Goal: Task Accomplishment & Management: Use online tool/utility

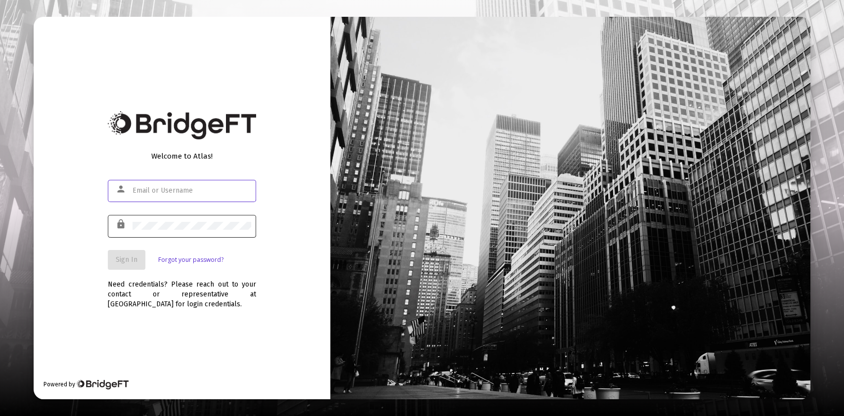
type input "[PERSON_NAME][EMAIL_ADDRESS][DOMAIN_NAME]"
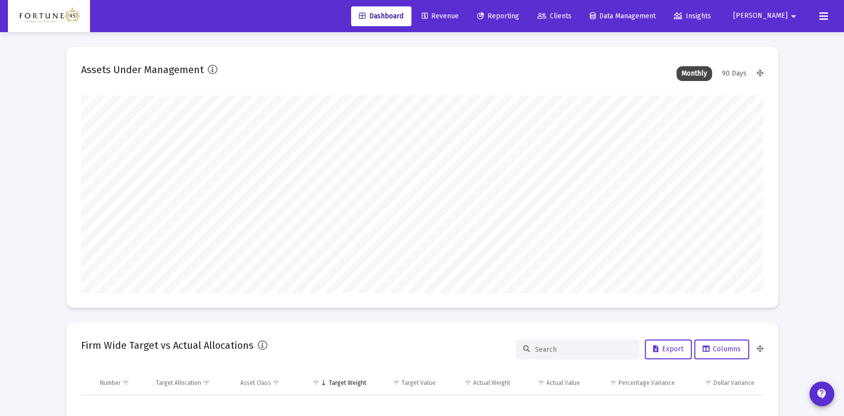
type input "[DATE]"
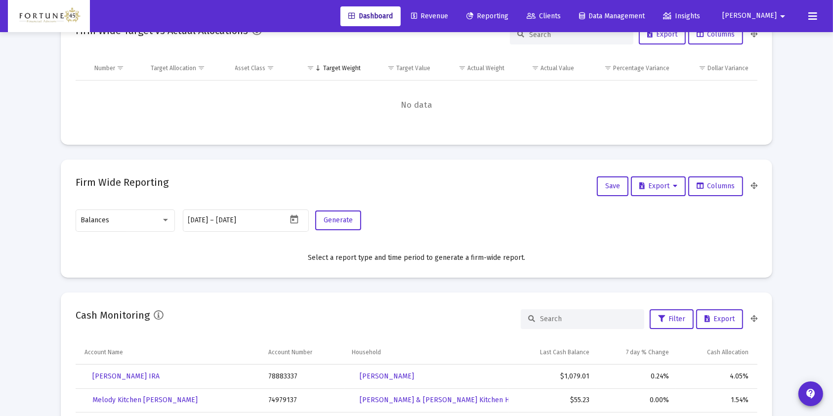
scroll to position [329, 0]
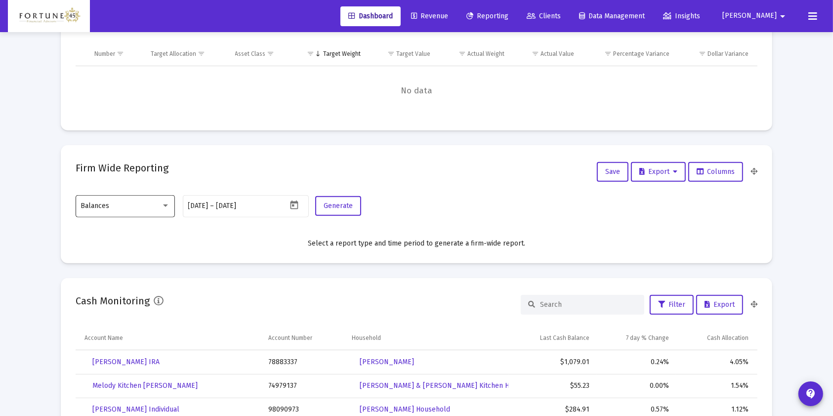
click at [168, 205] on div at bounding box center [165, 206] width 9 height 8
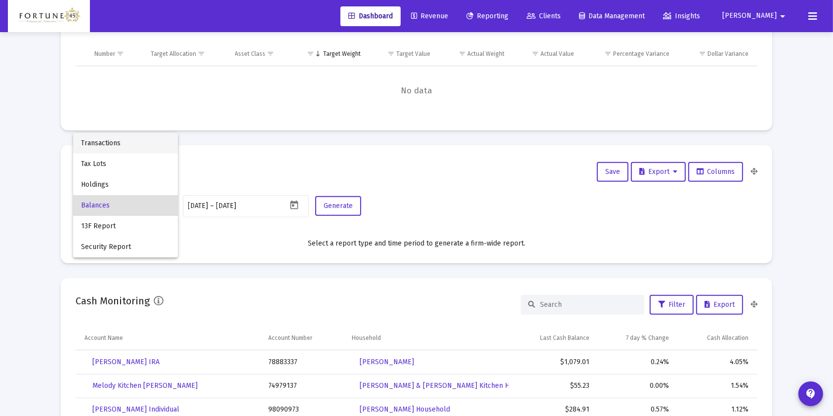
click at [132, 143] on span "Transactions" at bounding box center [125, 143] width 89 height 21
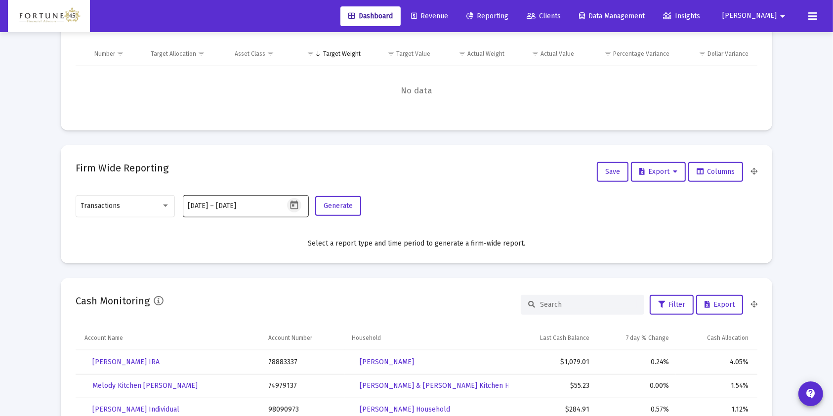
drag, startPoint x: 293, startPoint y: 204, endPoint x: 292, endPoint y: 209, distance: 5.5
click at [292, 209] on icon "Open calendar" at bounding box center [294, 205] width 10 height 10
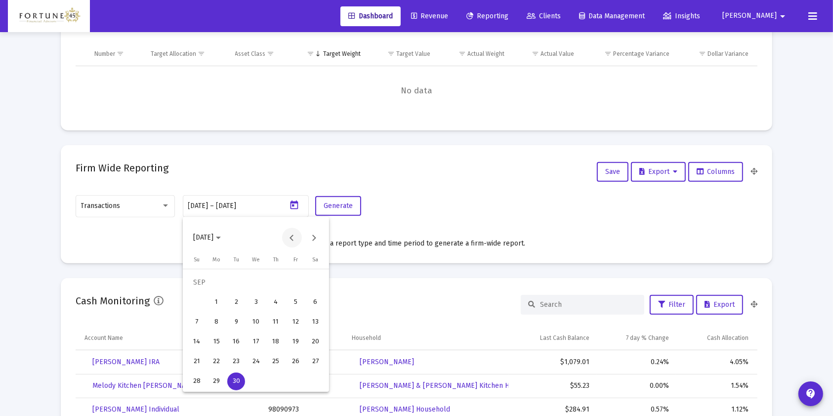
click at [290, 239] on button "Previous month" at bounding box center [292, 238] width 20 height 20
click at [290, 238] on button "Previous month" at bounding box center [292, 238] width 20 height 20
click at [241, 300] on div "1" at bounding box center [236, 303] width 18 height 18
type input "[DATE]"
click at [319, 234] on button "Next month" at bounding box center [315, 238] width 20 height 20
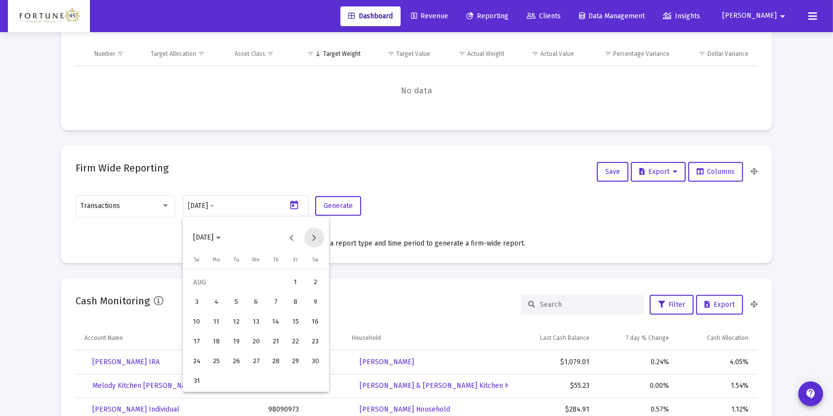
click at [319, 234] on button "Next month" at bounding box center [315, 238] width 20 height 20
click at [238, 378] on div "30" at bounding box center [236, 382] width 18 height 18
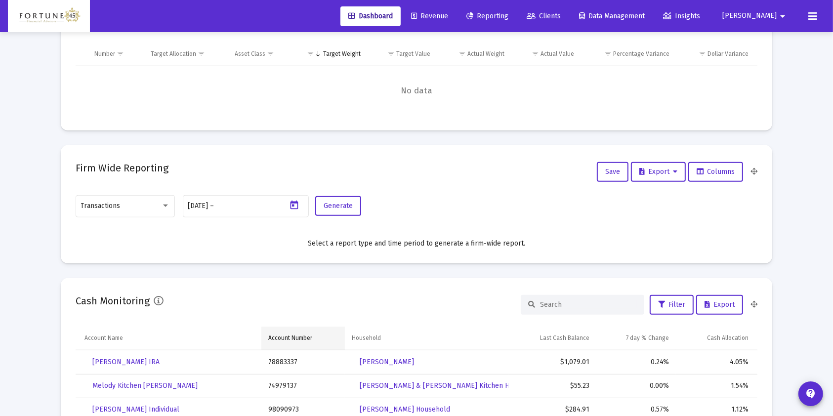
type input "[DATE]"
click at [356, 202] on button "Generate" at bounding box center [338, 206] width 46 height 20
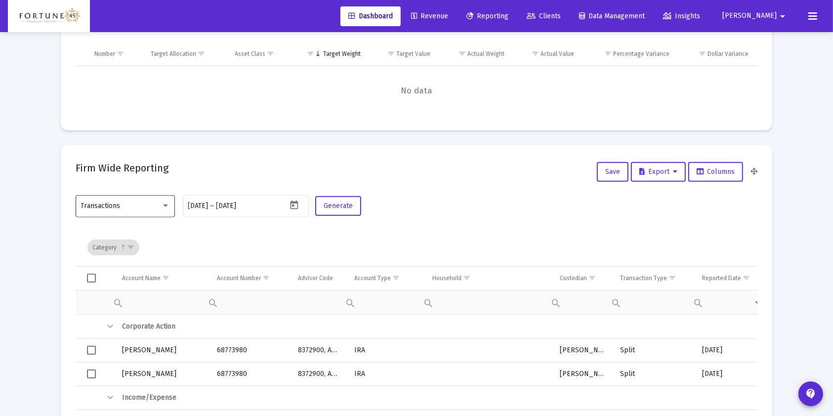
click at [158, 207] on div "Transactions" at bounding box center [121, 206] width 80 height 8
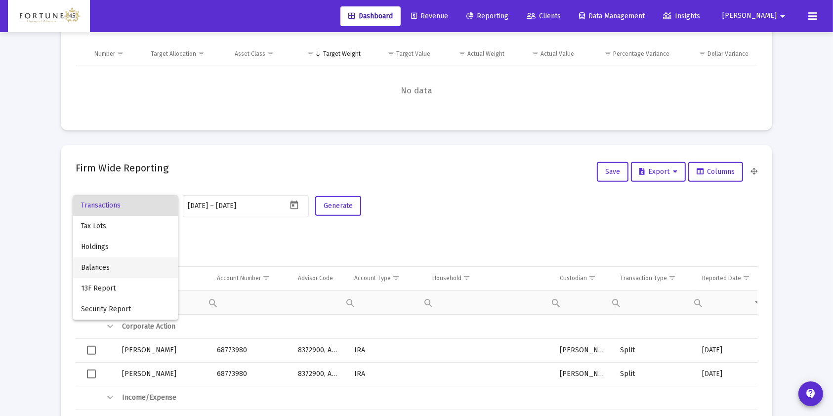
click at [150, 266] on span "Balances" at bounding box center [125, 268] width 89 height 21
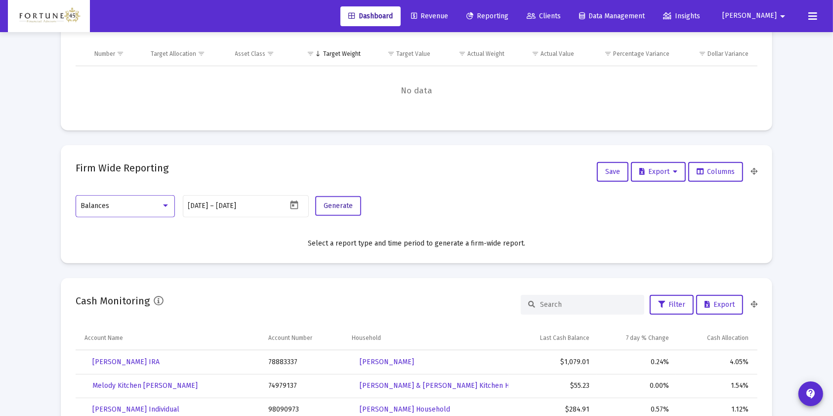
click at [318, 210] on button "Generate" at bounding box center [338, 206] width 46 height 20
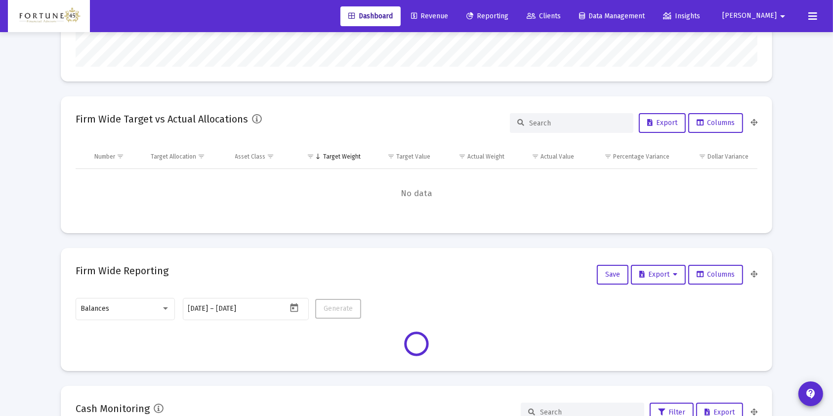
scroll to position [198, 0]
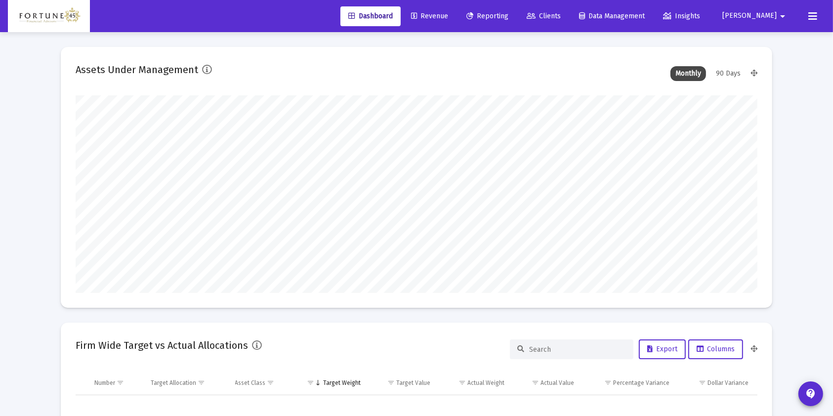
type input "[DATE]"
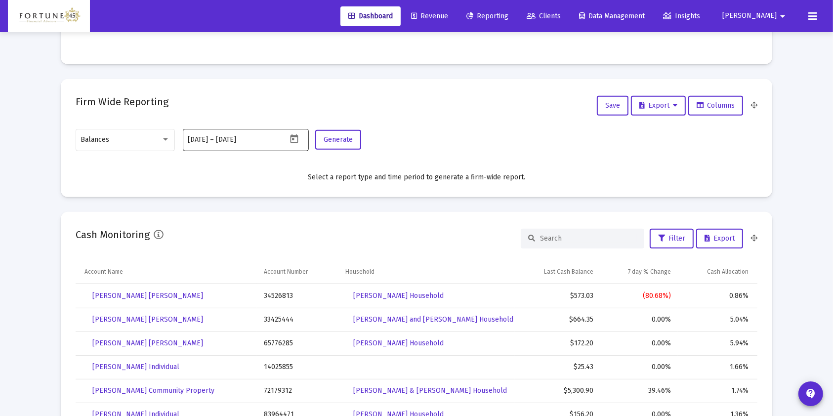
scroll to position [198, 318]
click at [209, 138] on input "[DATE]" at bounding box center [198, 140] width 20 height 8
click at [293, 137] on icon "Open calendar" at bounding box center [294, 138] width 8 height 9
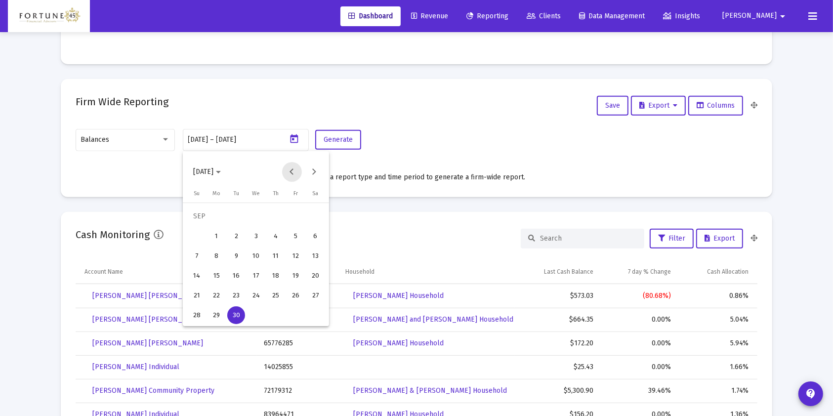
click at [283, 173] on button "Previous month" at bounding box center [292, 172] width 20 height 20
click at [283, 174] on button "Previous month" at bounding box center [292, 172] width 20 height 20
click at [239, 237] on div "1" at bounding box center [236, 236] width 18 height 18
type input "[DATE]"
click at [316, 172] on button "Next month" at bounding box center [315, 172] width 20 height 20
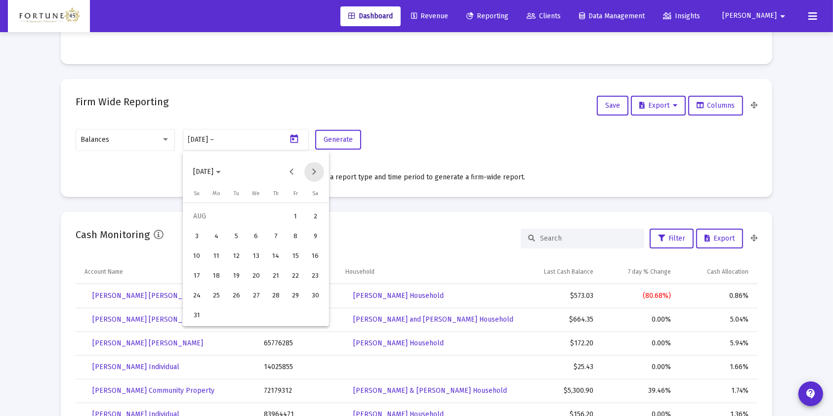
click at [316, 172] on button "Next month" at bounding box center [315, 172] width 20 height 20
click at [239, 320] on div "30" at bounding box center [236, 315] width 18 height 18
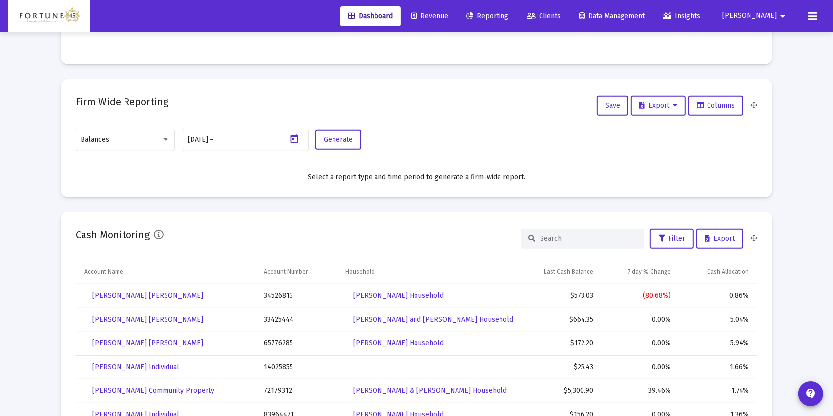
type input "2025-09-30"
click at [342, 144] on button "Generate" at bounding box center [338, 140] width 46 height 20
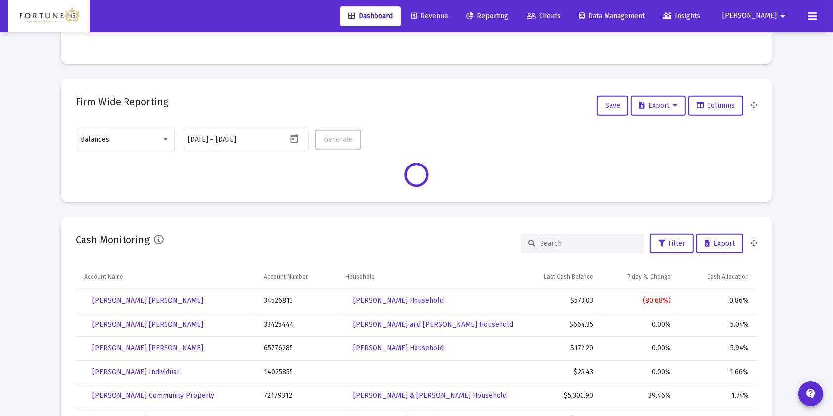
click at [784, 12] on mat-icon "arrow_drop_down" at bounding box center [783, 16] width 12 height 20
click at [786, 71] on button "Logout" at bounding box center [778, 66] width 59 height 24
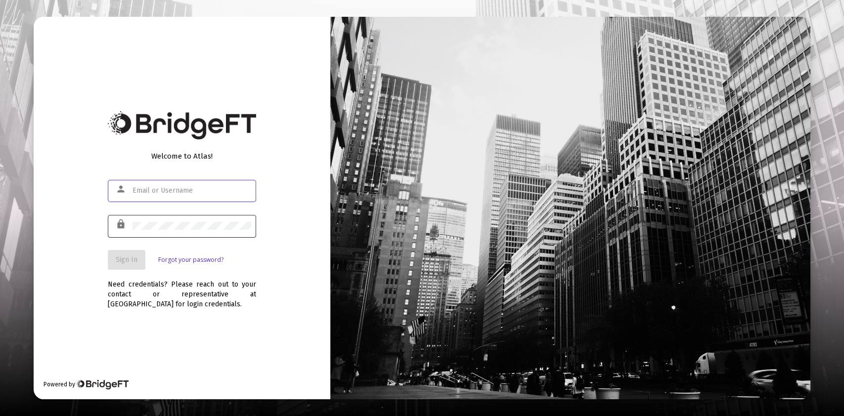
type input "jesse@fortune45.com"
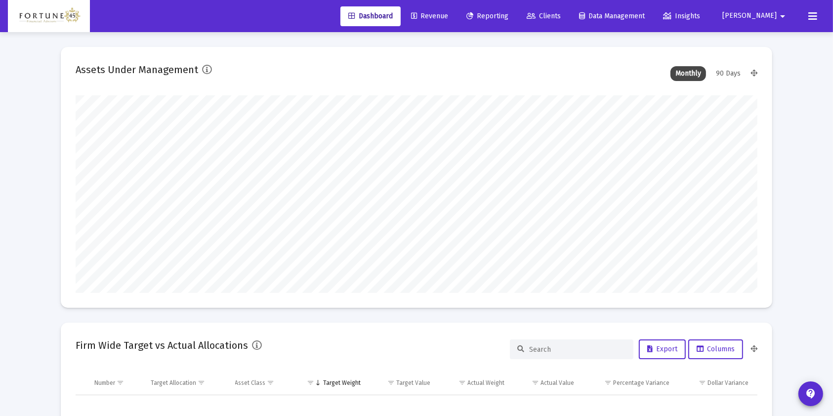
scroll to position [198, 682]
type input "[DATE]"
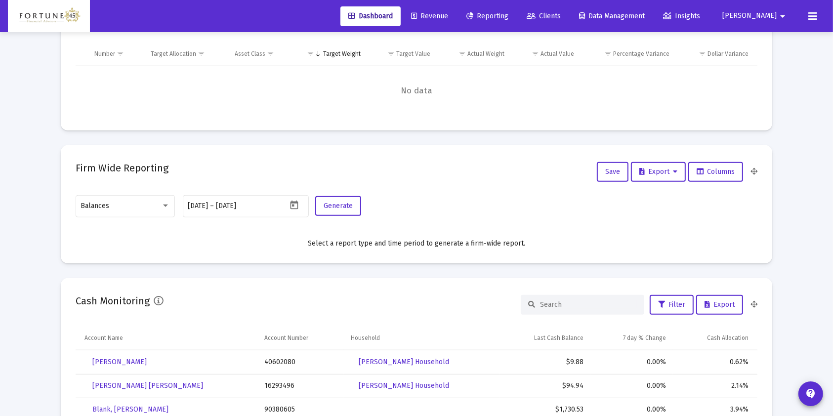
scroll to position [395, 0]
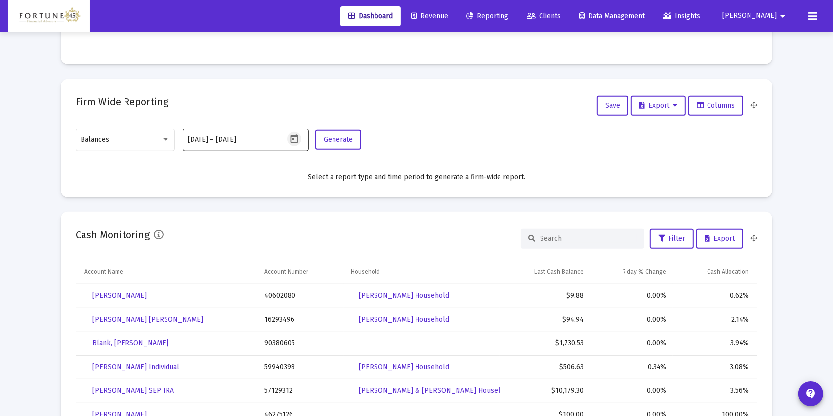
click at [299, 138] on icon "Open calendar" at bounding box center [294, 139] width 10 height 10
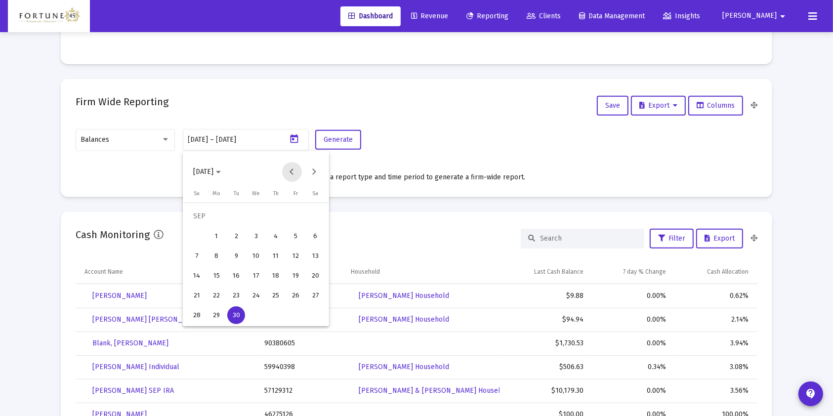
click at [290, 170] on button "Previous month" at bounding box center [292, 172] width 20 height 20
click at [243, 233] on div "1" at bounding box center [236, 236] width 18 height 18
type input "[DATE]"
click at [319, 172] on button "Next month" at bounding box center [315, 172] width 20 height 20
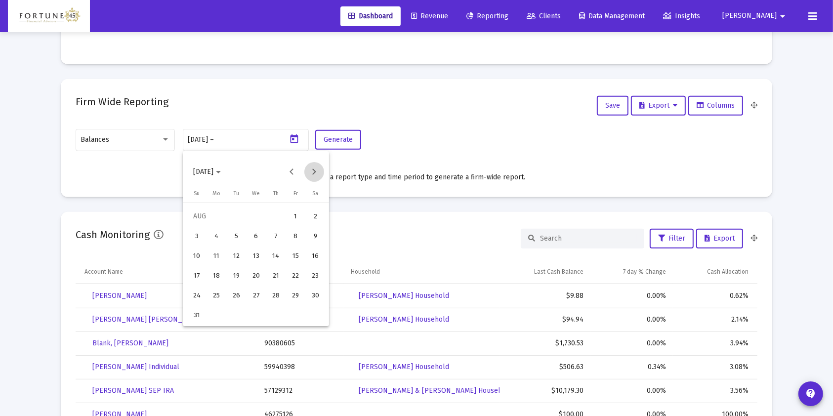
click at [319, 171] on button "Next month" at bounding box center [315, 172] width 20 height 20
click at [239, 318] on div "30" at bounding box center [236, 315] width 18 height 18
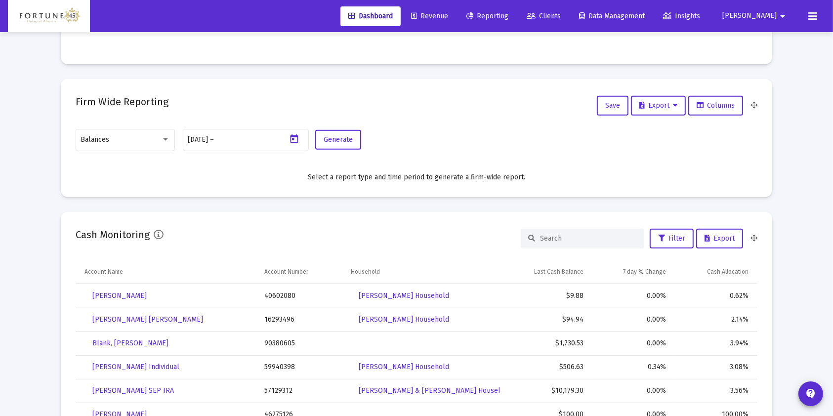
type input "[DATE]"
click at [341, 146] on button "Generate" at bounding box center [338, 140] width 46 height 20
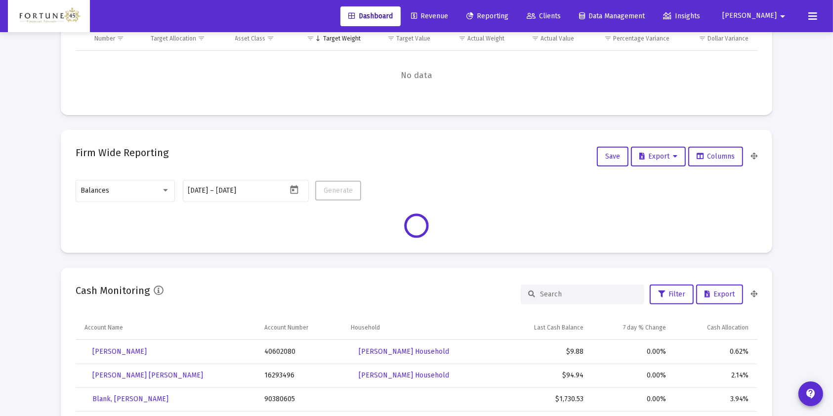
scroll to position [329, 0]
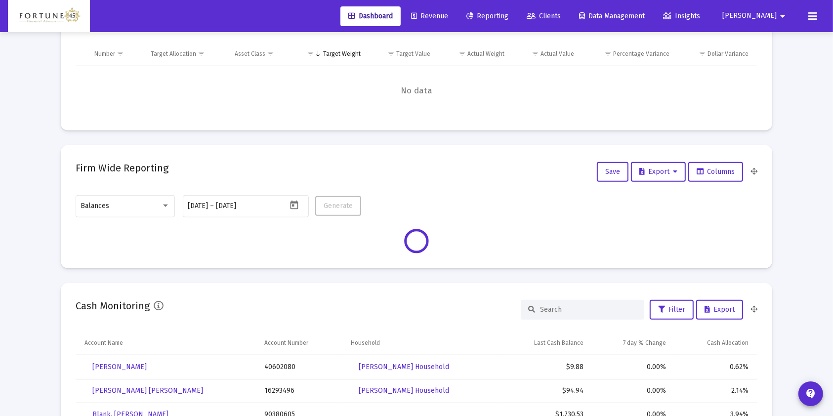
click at [779, 14] on mat-icon "arrow_drop_down" at bounding box center [783, 16] width 12 height 20
click at [767, 63] on button "Logout" at bounding box center [778, 66] width 59 height 24
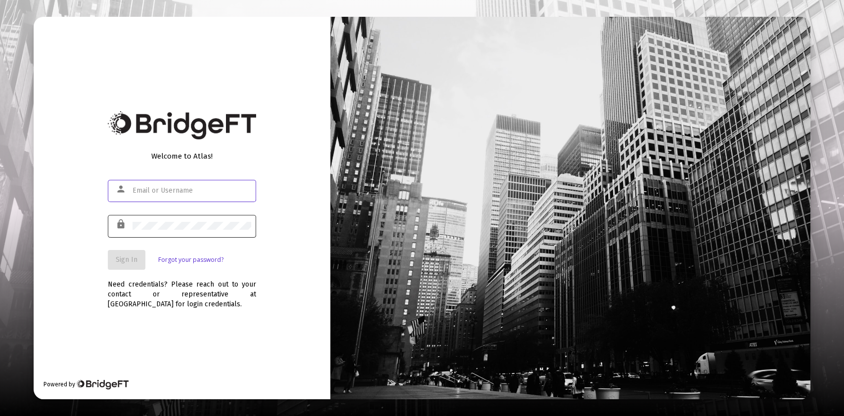
type input "[PERSON_NAME][EMAIL_ADDRESS][DOMAIN_NAME]"
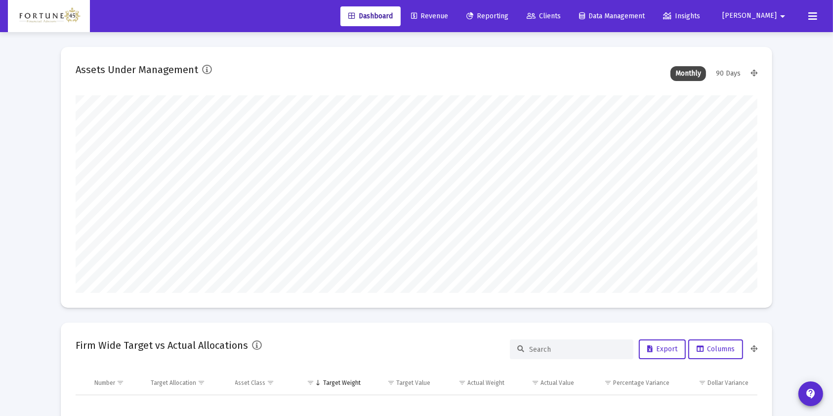
type input "[DATE]"
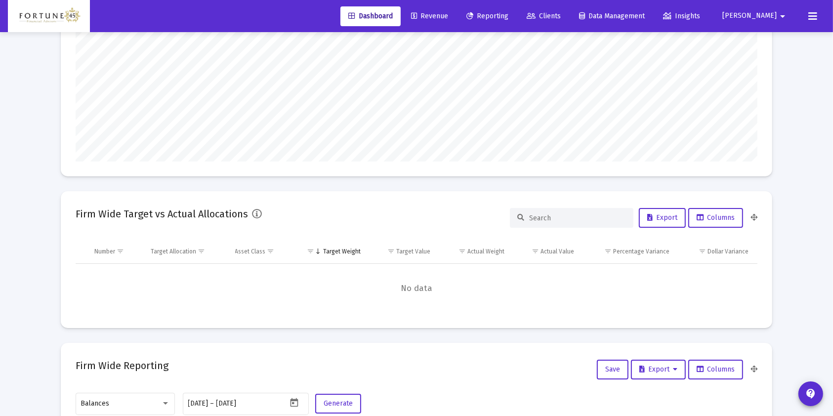
scroll to position [395, 0]
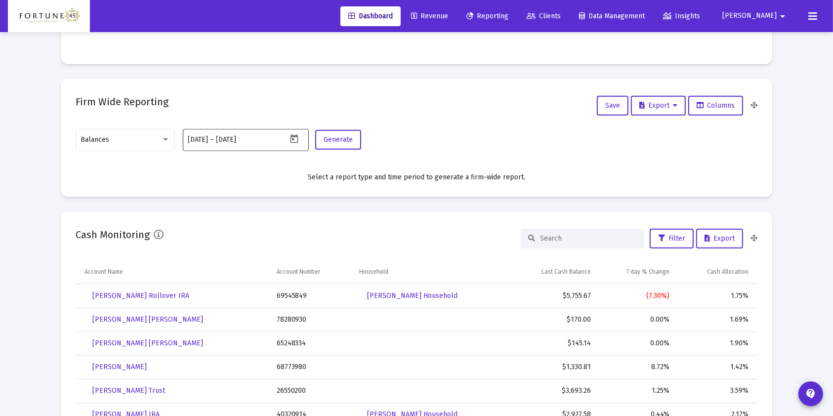
click at [297, 134] on icon "Open calendar" at bounding box center [294, 138] width 8 height 9
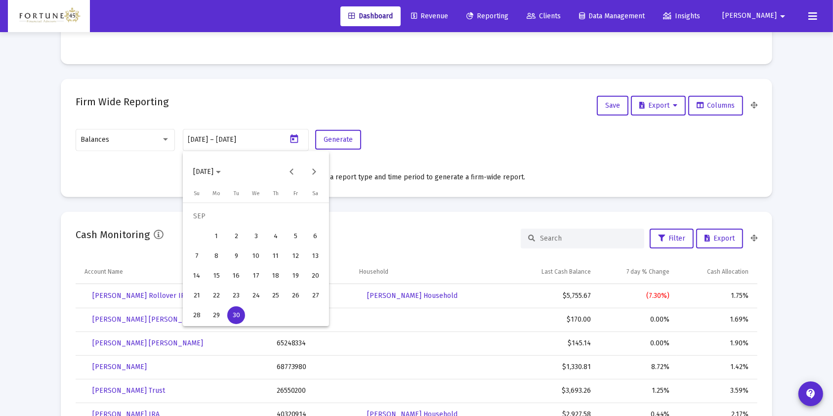
click at [154, 142] on div at bounding box center [416, 208] width 833 height 416
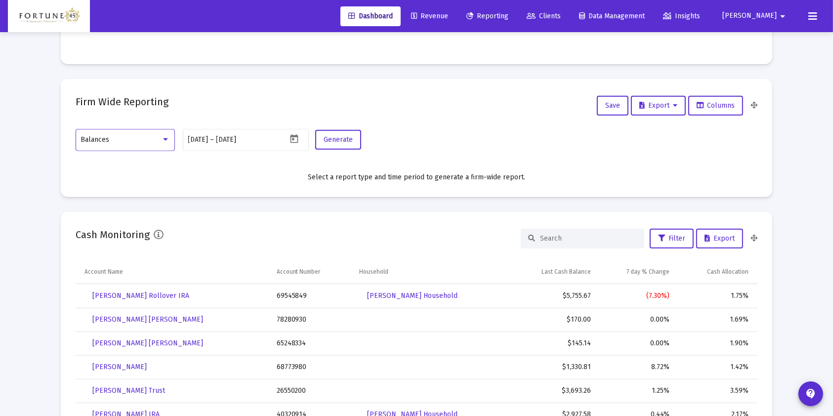
click at [167, 137] on div at bounding box center [165, 139] width 9 height 8
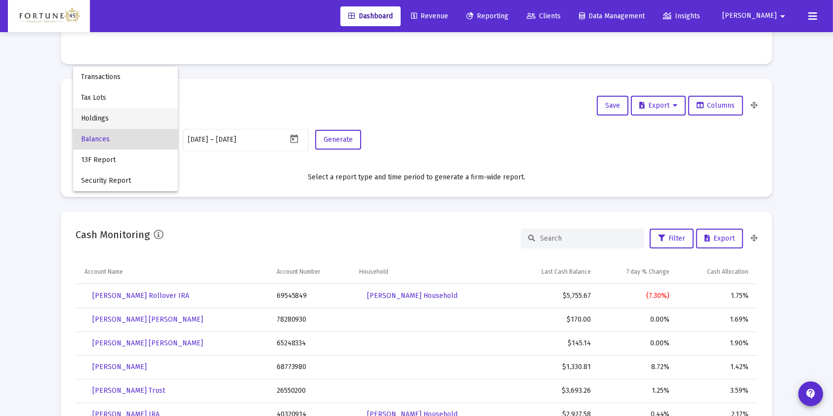
scroll to position [198, 318]
click at [126, 145] on span "Balances" at bounding box center [125, 139] width 89 height 21
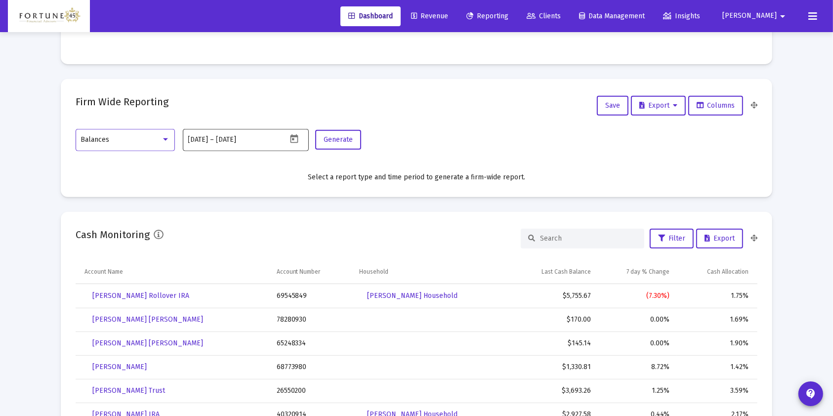
click at [293, 138] on icon "Open calendar" at bounding box center [294, 138] width 8 height 9
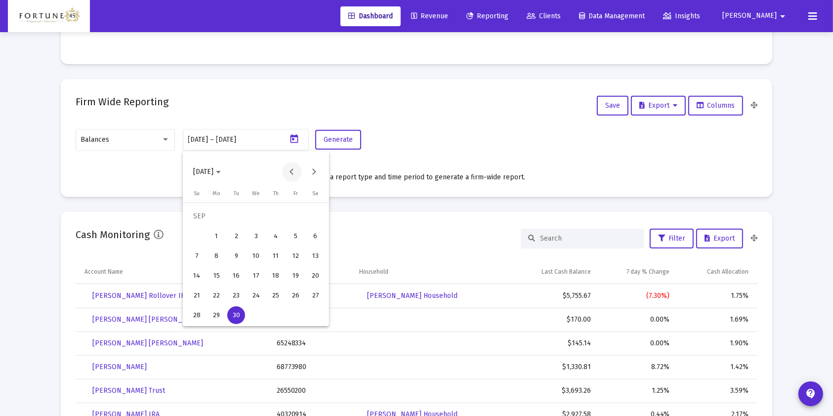
click at [298, 172] on button "Previous month" at bounding box center [292, 172] width 20 height 20
click at [237, 239] on div "1" at bounding box center [236, 236] width 18 height 18
type input "2025-07-01"
click at [315, 171] on button "Next month" at bounding box center [315, 172] width 20 height 20
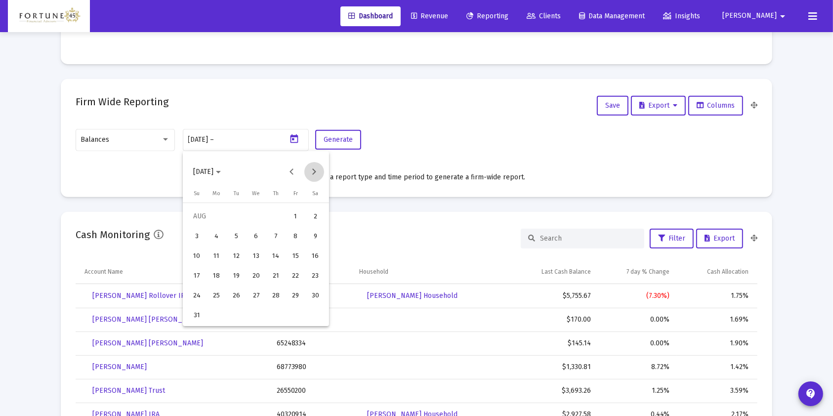
click at [315, 171] on button "Next month" at bounding box center [315, 172] width 20 height 20
click at [241, 312] on div "30" at bounding box center [236, 315] width 18 height 18
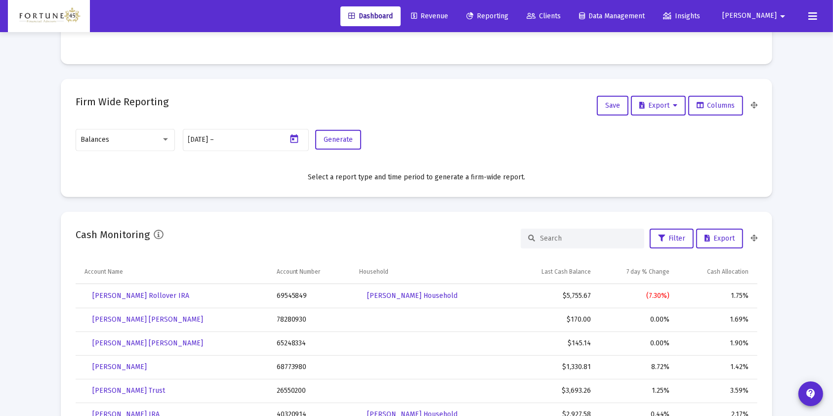
type input "2025-09-30"
click at [332, 150] on div "Balances 2025-07-01 2025-07-01 – 2025-09-30 Generate" at bounding box center [417, 145] width 682 height 35
click at [331, 138] on span "Generate" at bounding box center [338, 139] width 29 height 8
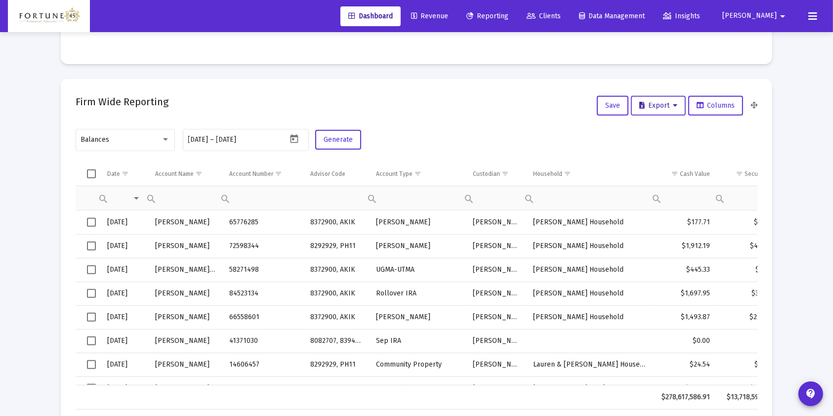
click at [648, 105] on span "Export" at bounding box center [659, 105] width 38 height 8
click at [666, 125] on button "Export All Rows" at bounding box center [661, 131] width 67 height 24
click at [509, 12] on span "Reporting" at bounding box center [488, 16] width 42 height 8
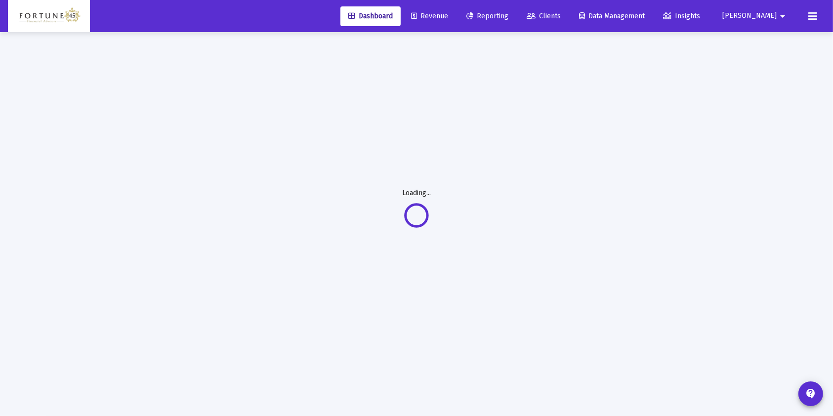
scroll to position [32, 0]
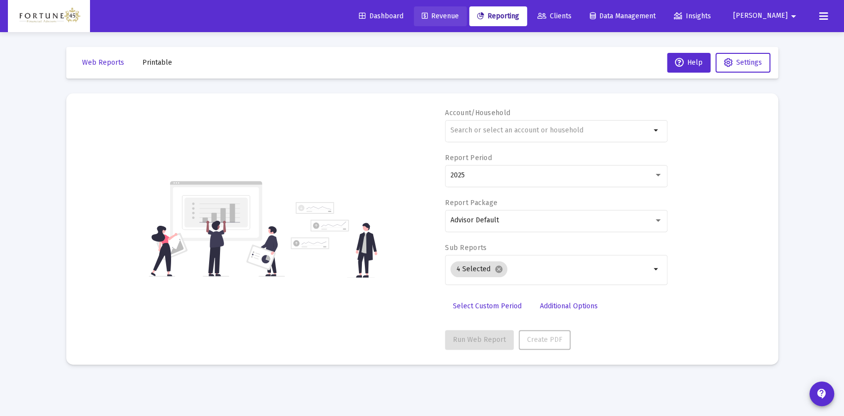
click at [459, 16] on span "Revenue" at bounding box center [440, 16] width 37 height 8
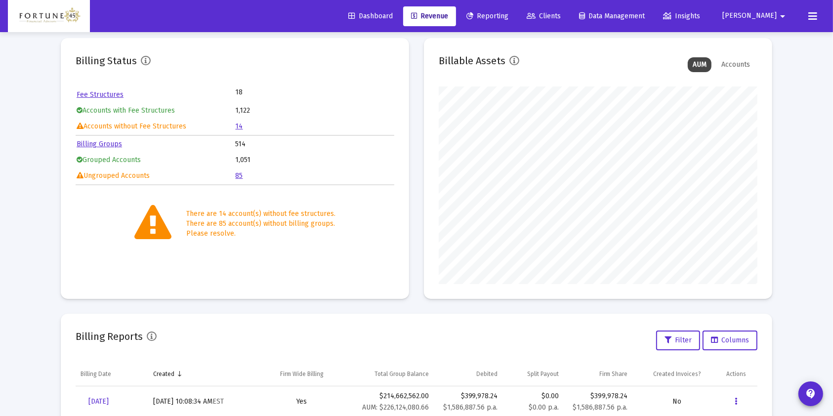
scroll to position [241, 0]
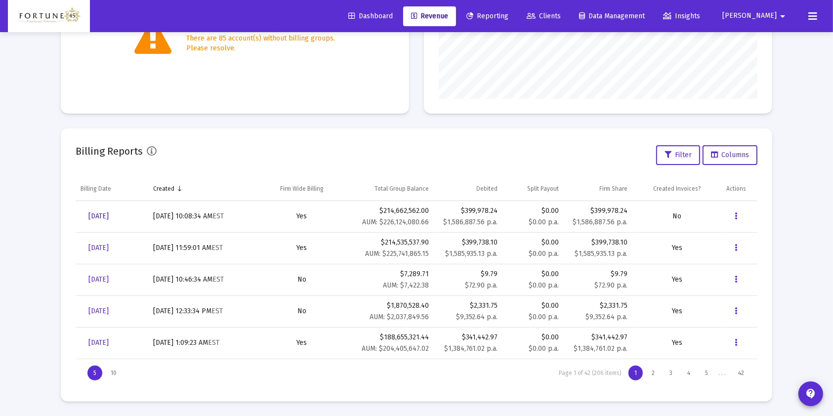
click at [109, 217] on span "[DATE]" at bounding box center [98, 216] width 20 height 8
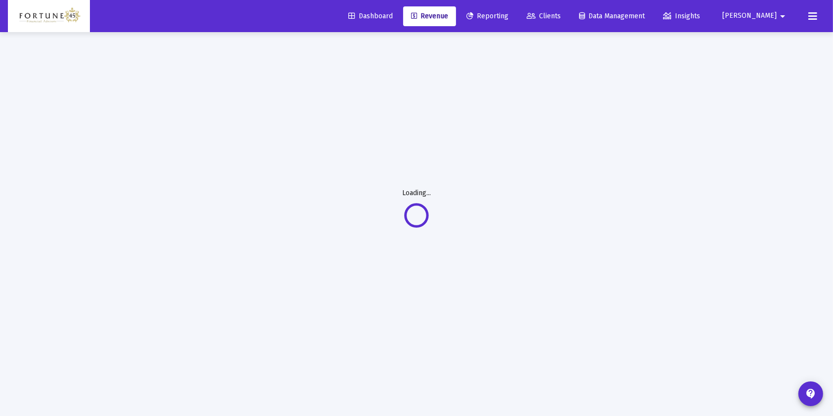
scroll to position [32, 0]
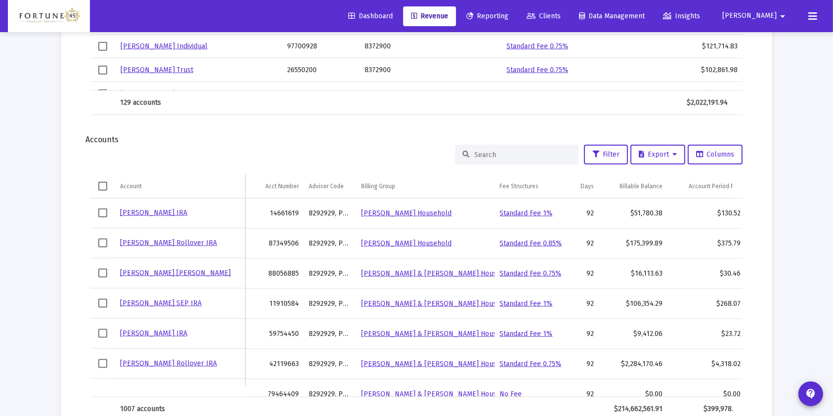
scroll to position [1088, 0]
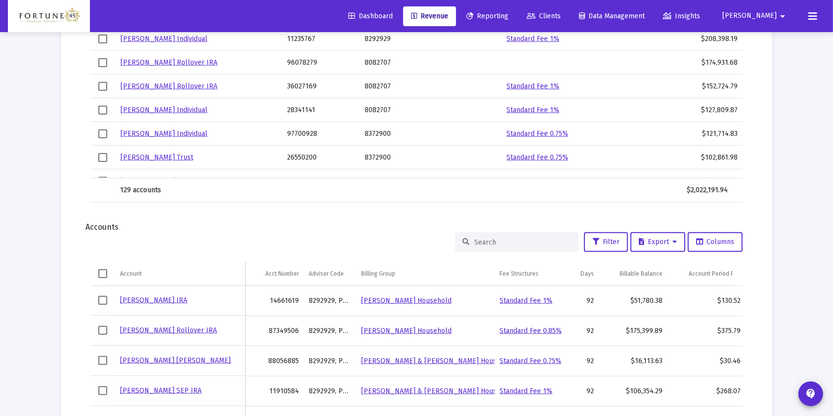
click at [524, 245] on input at bounding box center [523, 242] width 97 height 8
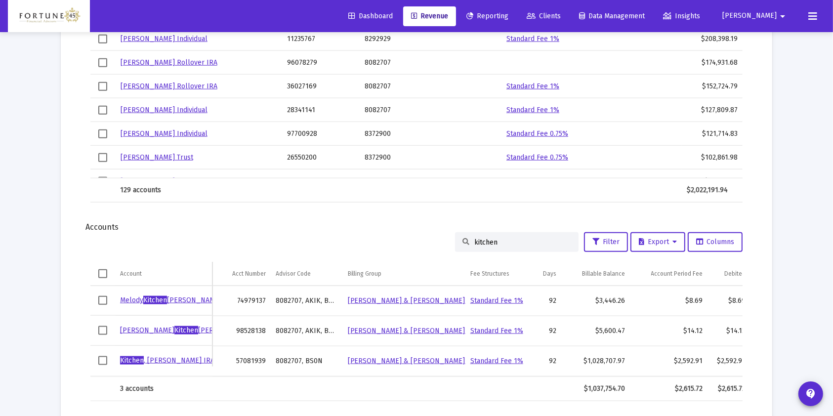
type input "kitchen"
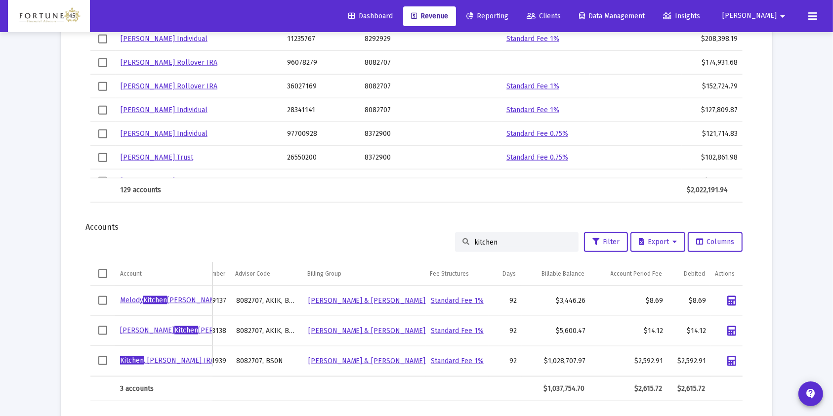
scroll to position [0, 0]
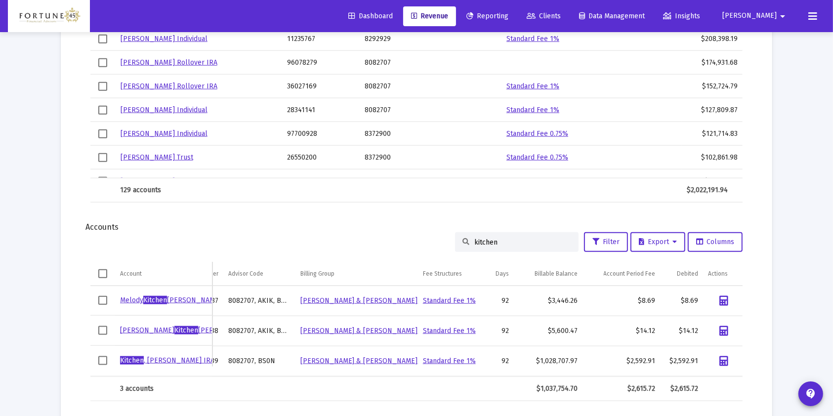
click at [448, 14] on span "Revenue" at bounding box center [429, 16] width 37 height 8
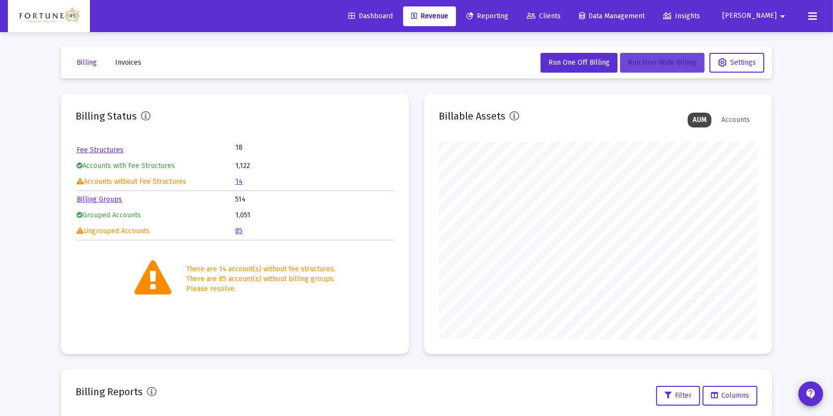
click at [682, 65] on span "Run Firm-Wide Billing" at bounding box center [662, 62] width 69 height 8
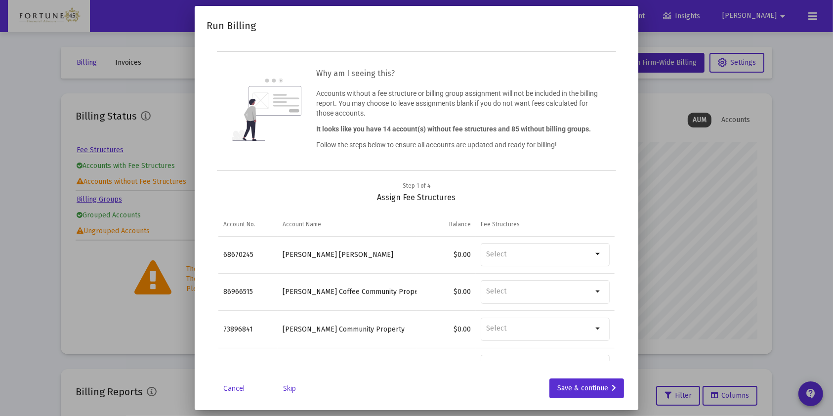
click at [286, 388] on link "Skip" at bounding box center [289, 389] width 49 height 10
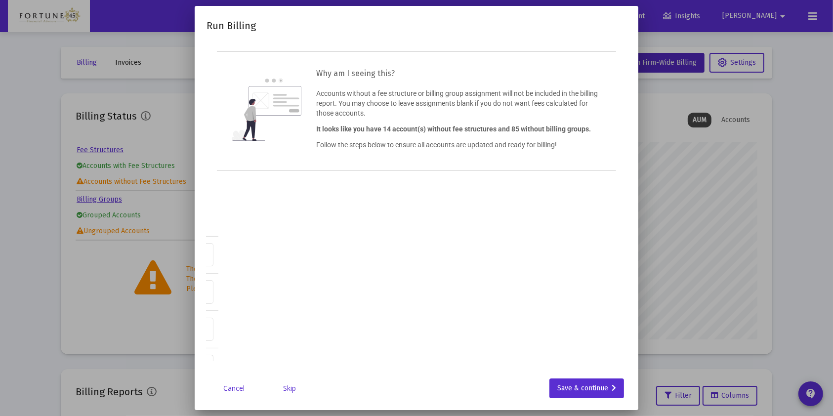
click at [292, 388] on link "Skip" at bounding box center [289, 389] width 49 height 10
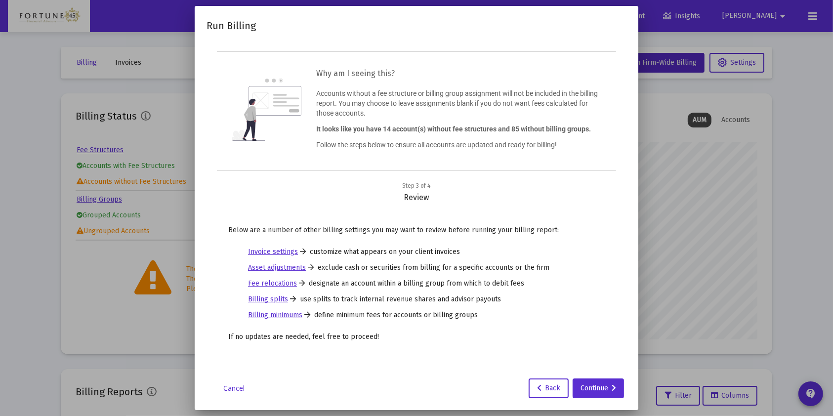
click at [607, 377] on div "Run Billing Why am I seeing this? Accounts without a fee structure or billing g…" at bounding box center [417, 208] width 420 height 381
click at [220, 390] on link "Cancel" at bounding box center [234, 389] width 49 height 10
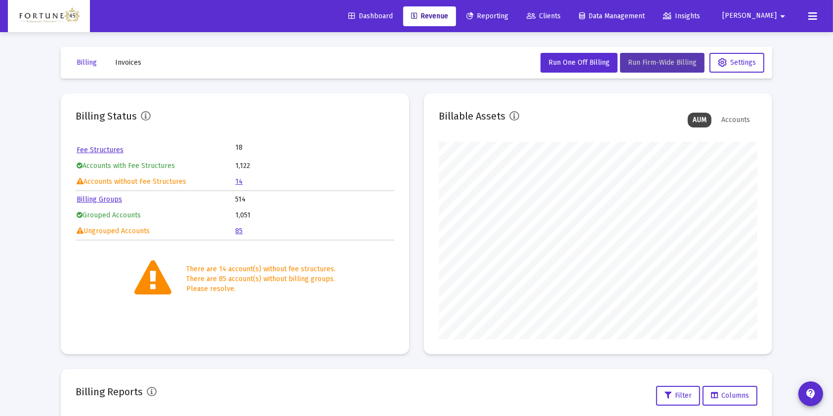
click at [674, 64] on span "Run Firm-Wide Billing" at bounding box center [662, 62] width 69 height 8
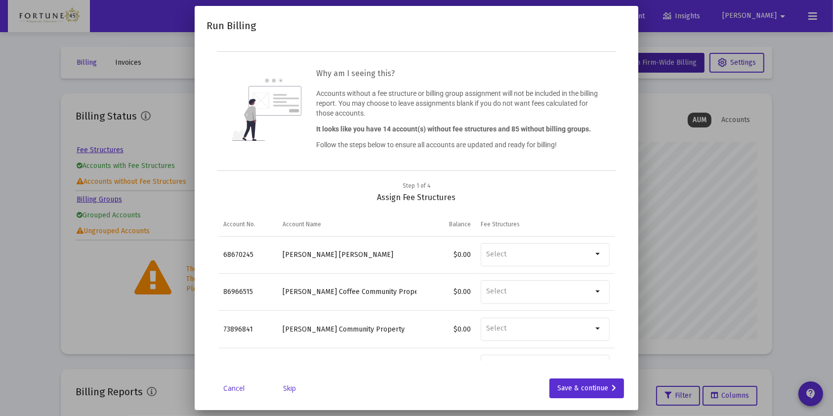
click at [300, 389] on link "Skip" at bounding box center [289, 389] width 49 height 10
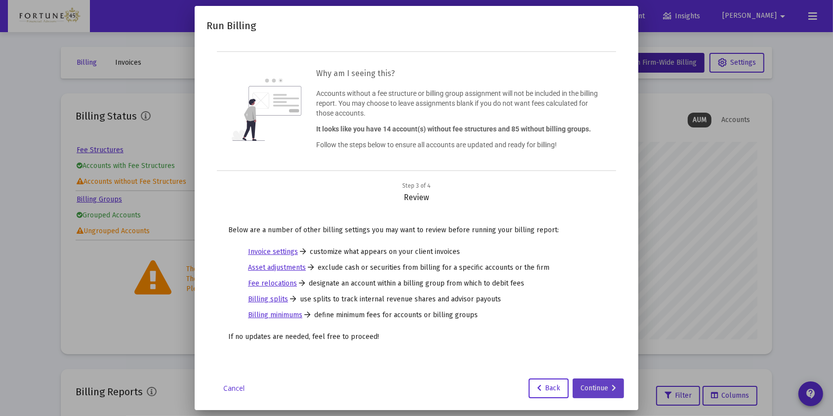
click at [595, 391] on div "Continue" at bounding box center [599, 389] width 36 height 20
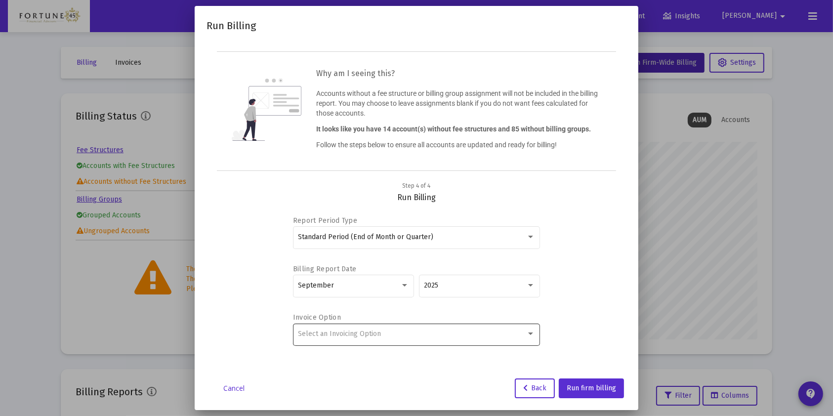
click at [423, 341] on div "Select an Invoicing Option" at bounding box center [417, 334] width 237 height 24
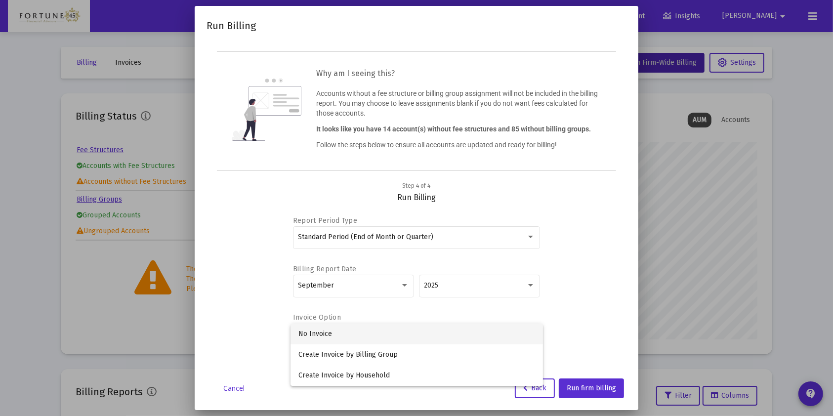
click at [595, 291] on div at bounding box center [416, 208] width 833 height 416
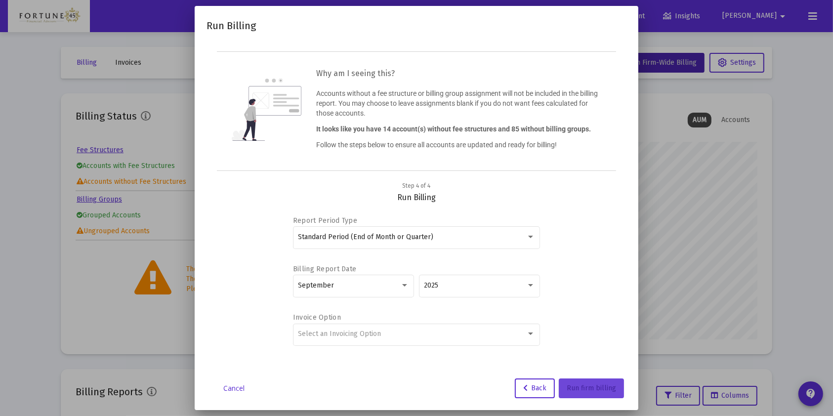
click at [598, 381] on button "Run firm billing" at bounding box center [591, 389] width 65 height 20
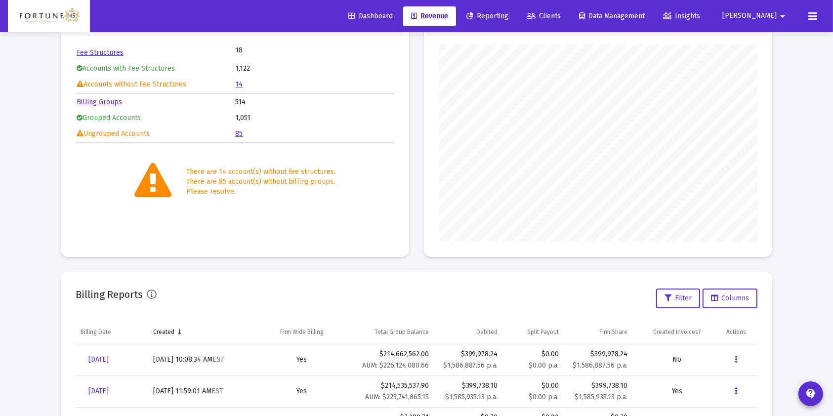
scroll to position [198, 0]
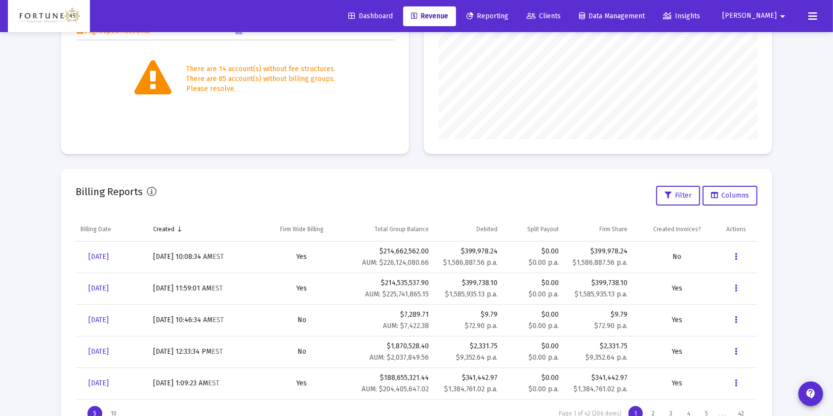
scroll to position [241, 0]
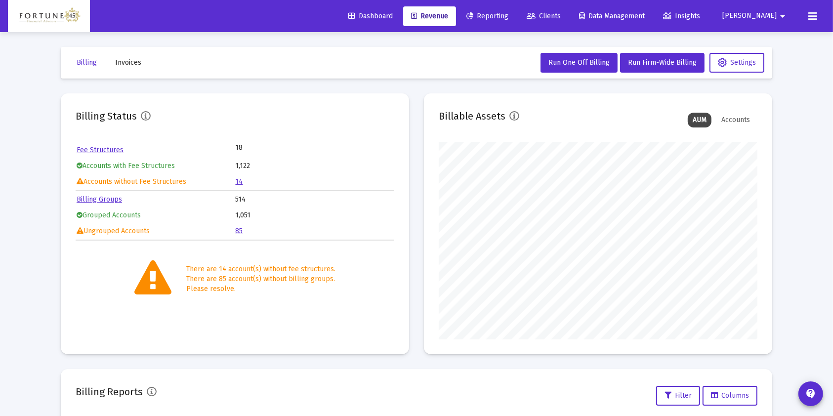
click at [814, 14] on icon at bounding box center [813, 16] width 9 height 12
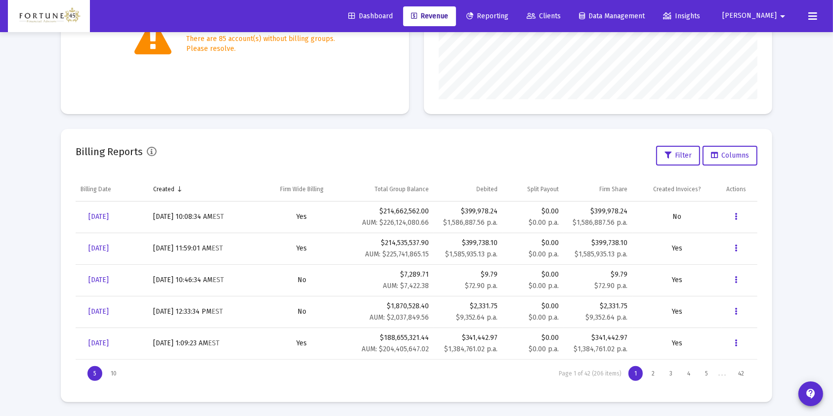
scroll to position [241, 0]
click at [705, 394] on mat-card "Billing Reports Filter Columns Billing Date Created Firm Wide Billing Total Gro…" at bounding box center [417, 265] width 712 height 273
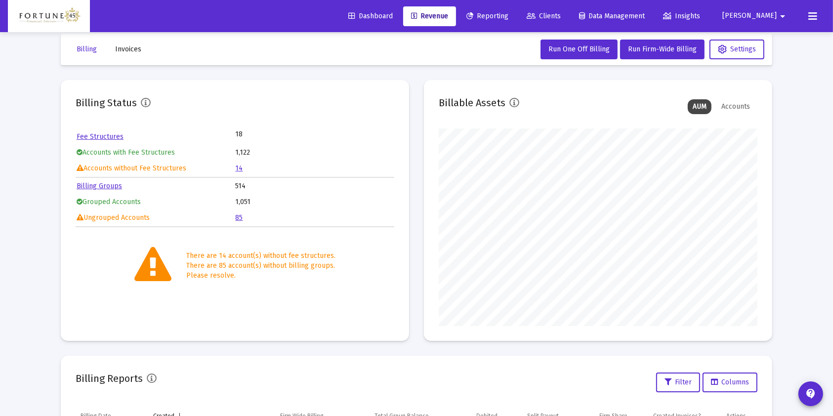
scroll to position [0, 0]
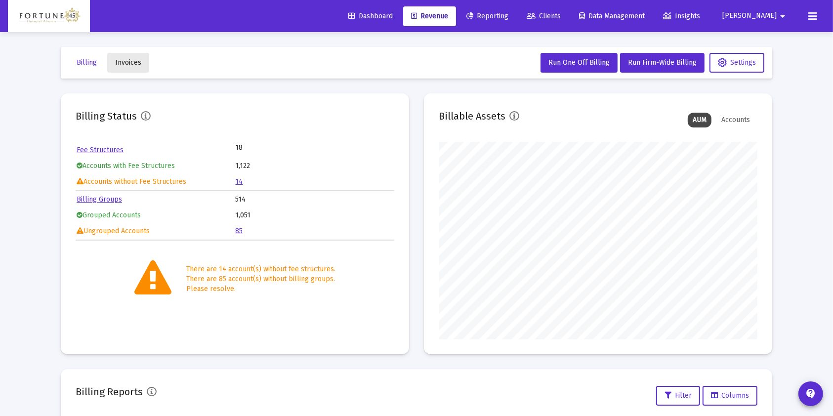
click at [124, 57] on button "Invoices" at bounding box center [128, 63] width 42 height 20
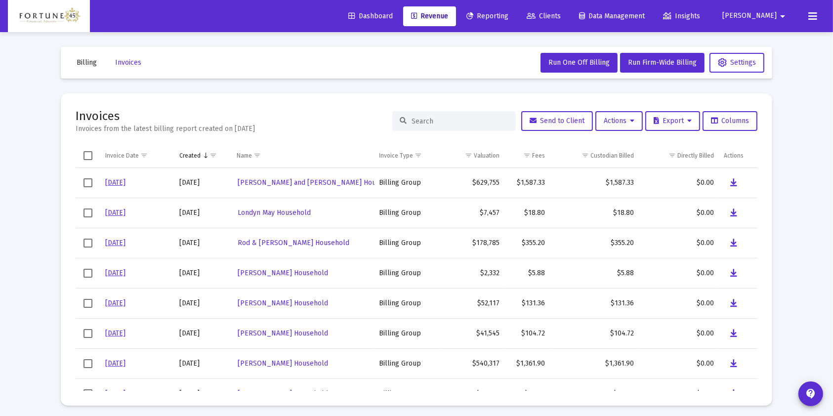
click at [89, 66] on span "Billing" at bounding box center [87, 62] width 20 height 8
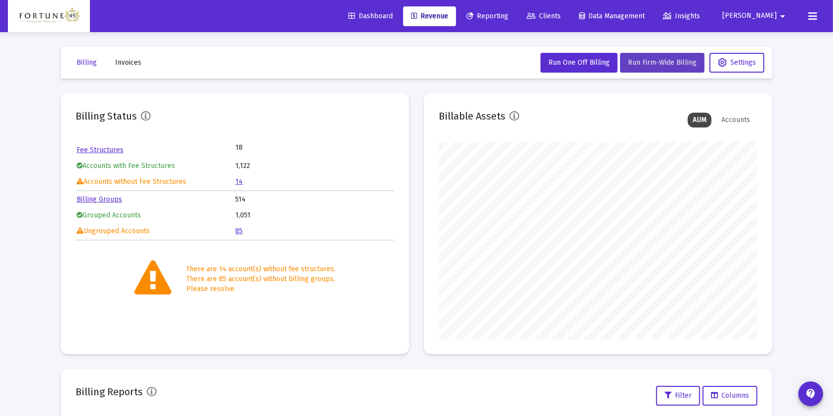
click at [658, 62] on span "Run Firm-Wide Billing" at bounding box center [662, 62] width 69 height 8
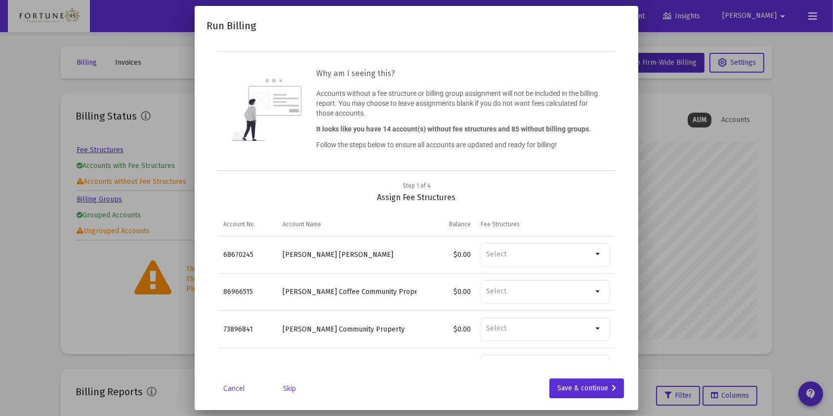
click at [283, 390] on link "Skip" at bounding box center [289, 389] width 49 height 10
click at [289, 387] on link "Skip" at bounding box center [289, 389] width 49 height 10
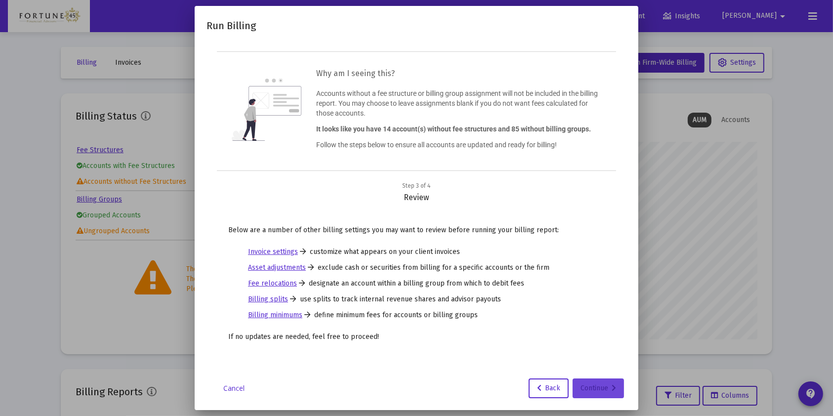
click at [605, 388] on div "Continue" at bounding box center [599, 389] width 36 height 20
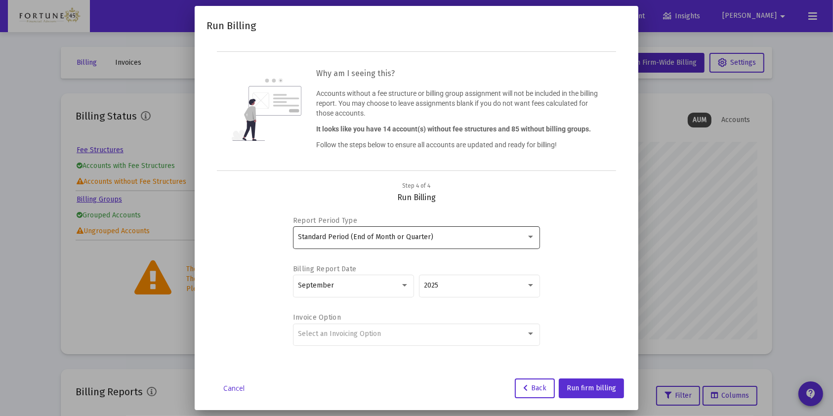
click at [400, 238] on span "Standard Period (End of Month or Quarter)" at bounding box center [366, 237] width 135 height 8
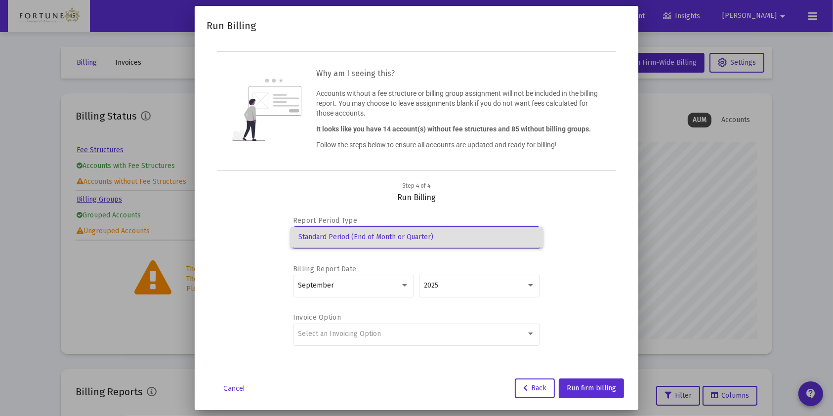
click at [387, 333] on div at bounding box center [416, 208] width 833 height 416
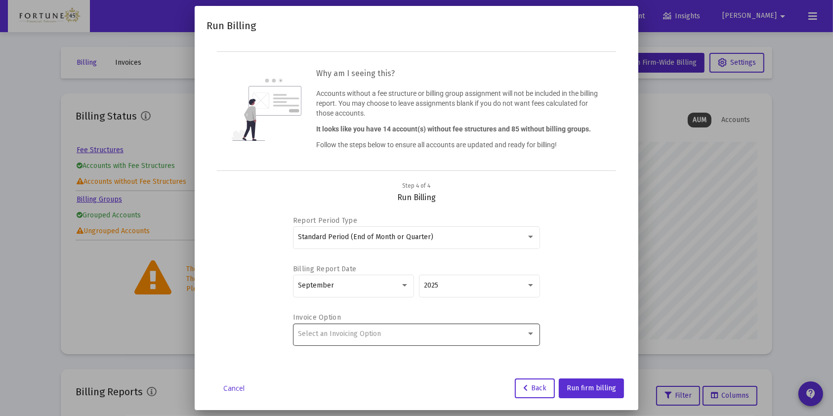
click at [388, 338] on div "Select an Invoicing Option" at bounding box center [417, 334] width 237 height 24
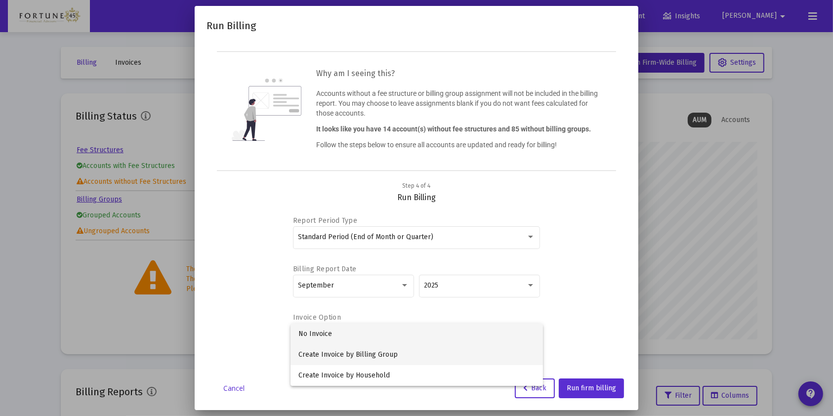
click at [386, 359] on span "Create Invoice by Billing Group" at bounding box center [417, 355] width 237 height 21
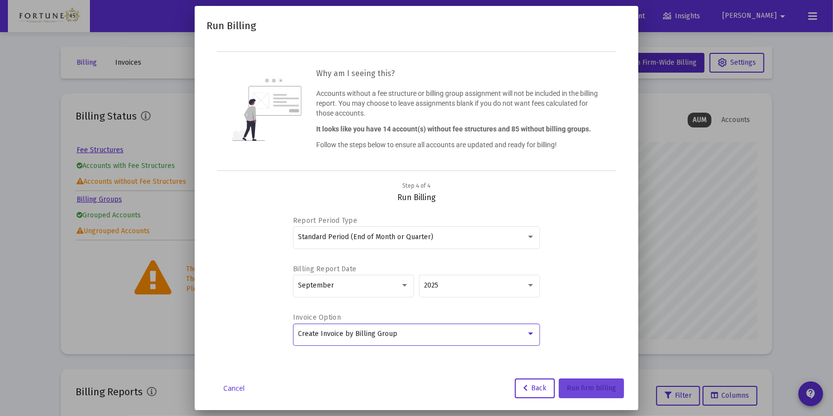
click at [572, 385] on span "Run firm billing" at bounding box center [591, 388] width 49 height 8
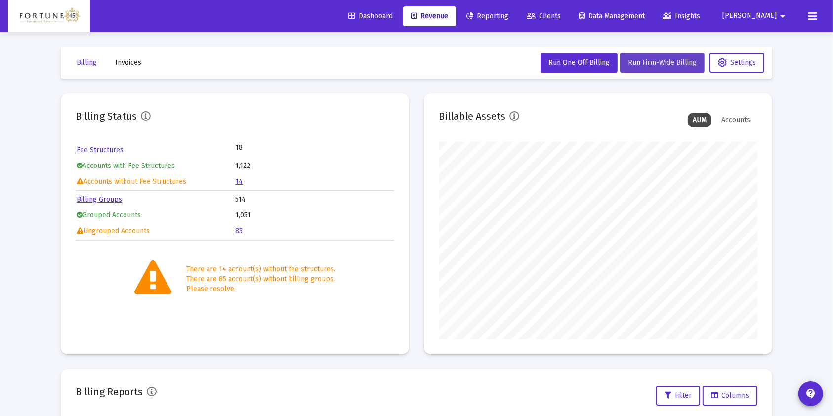
scroll to position [198, 0]
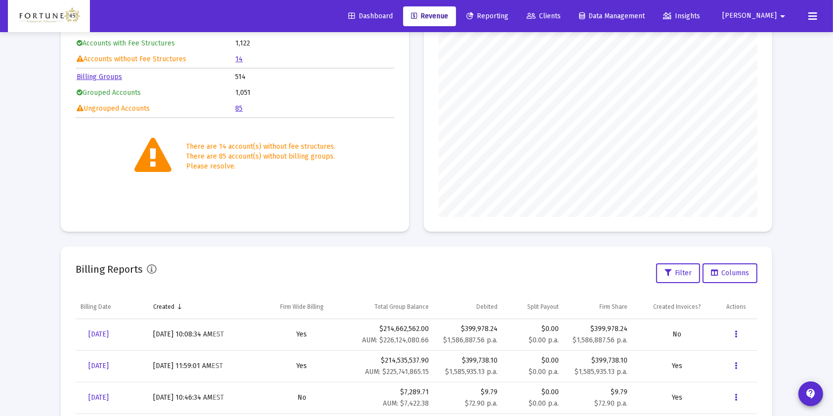
scroll to position [131, 0]
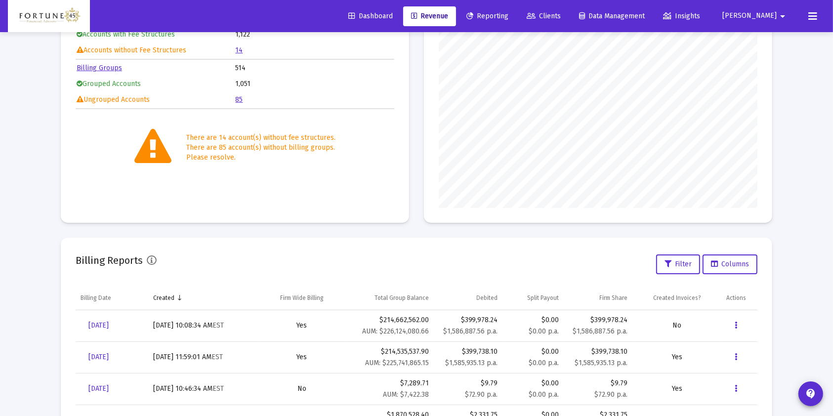
click at [807, 14] on button at bounding box center [813, 16] width 20 height 20
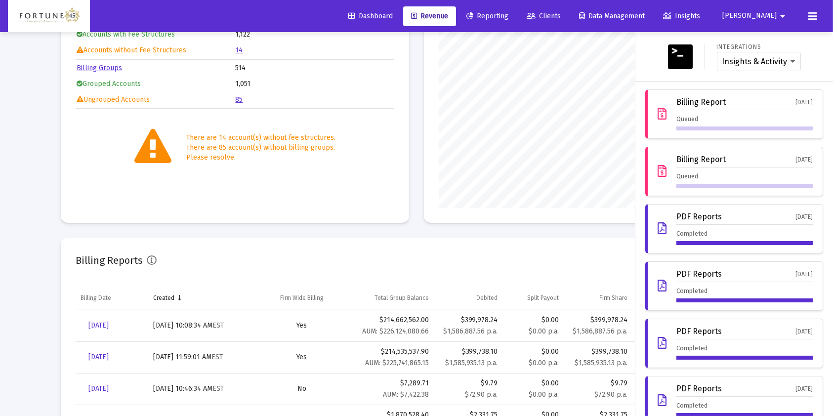
drag, startPoint x: 793, startPoint y: 161, endPoint x: 814, endPoint y: 84, distance: 79.9
click at [818, 79] on div "Integrations Insights & Activity Wealthbox" at bounding box center [735, 56] width 198 height 49
click at [797, 103] on div "[DATE]" at bounding box center [804, 102] width 17 height 9
click at [658, 168] on icon at bounding box center [662, 172] width 9 height 12
click at [658, 117] on icon at bounding box center [662, 114] width 9 height 12
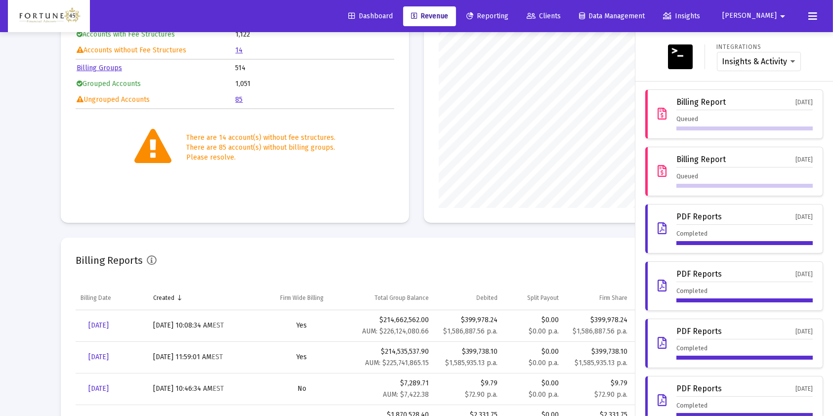
click at [112, 324] on div at bounding box center [416, 208] width 833 height 416
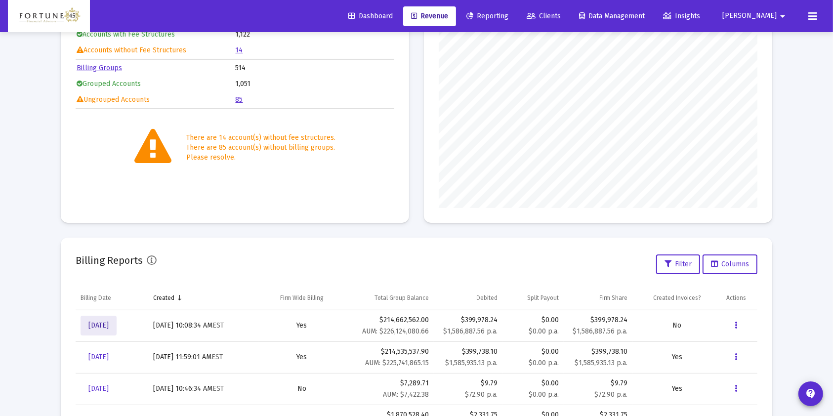
click at [108, 326] on span "[DATE]" at bounding box center [98, 325] width 20 height 8
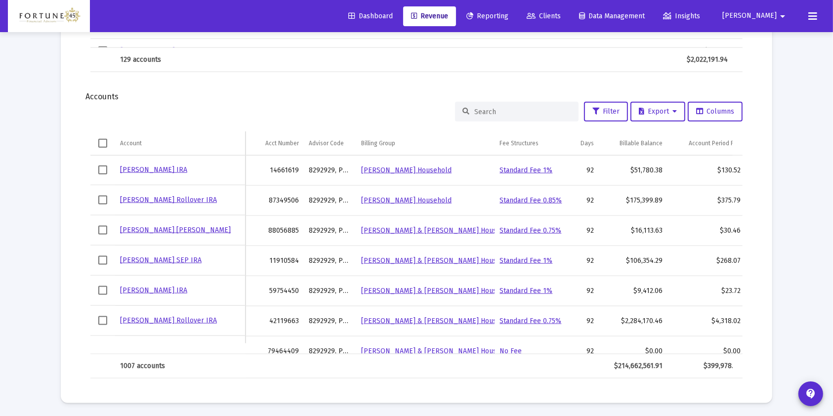
scroll to position [1219, 0]
click at [536, 114] on div at bounding box center [517, 110] width 124 height 20
click at [513, 107] on input at bounding box center [523, 110] width 97 height 8
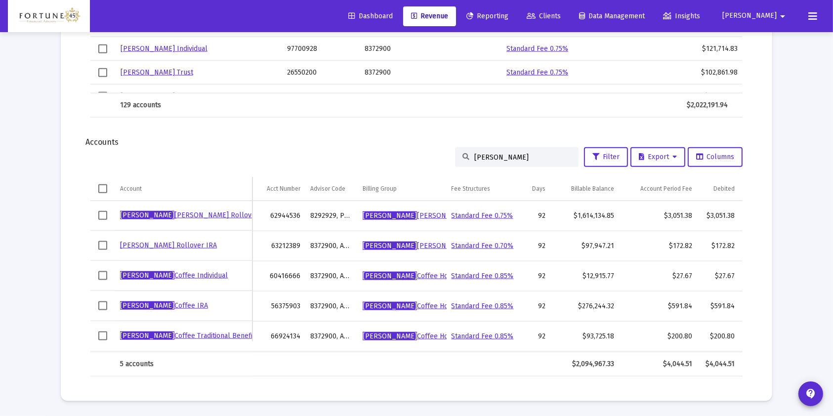
scroll to position [0, 0]
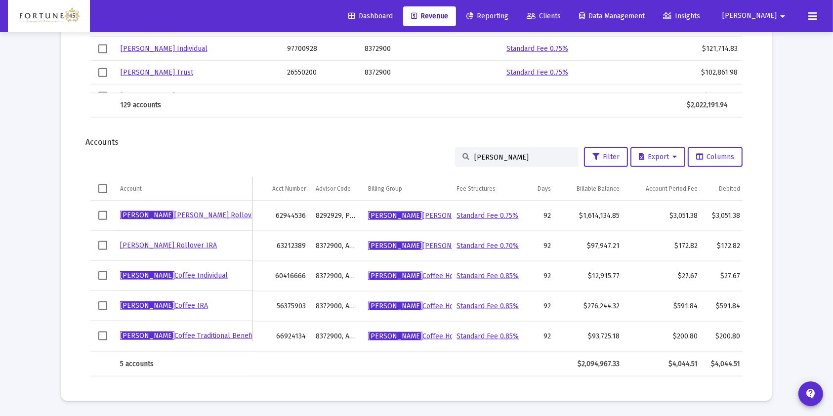
click at [477, 153] on input "[PERSON_NAME]" at bounding box center [523, 157] width 97 height 8
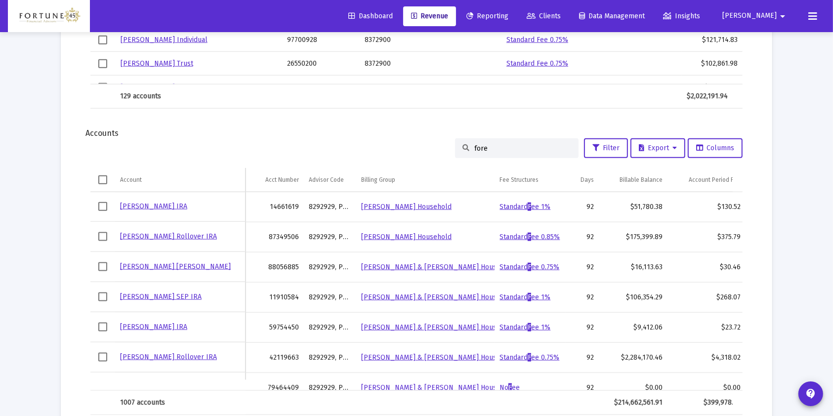
type input "foret"
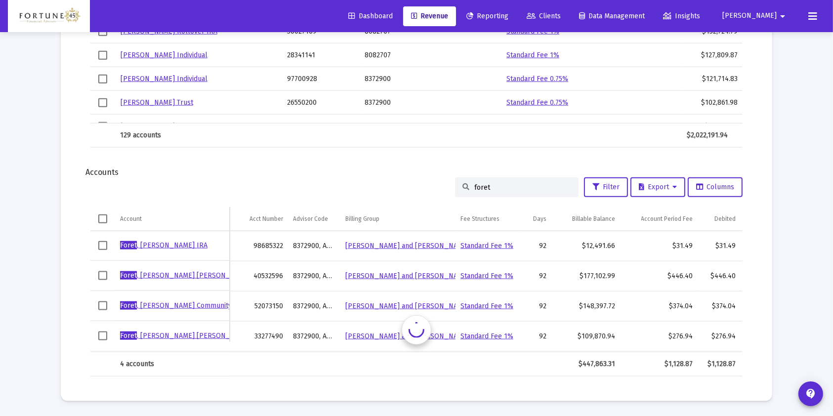
scroll to position [1151, 0]
click at [475, 183] on input "foret" at bounding box center [523, 187] width 97 height 8
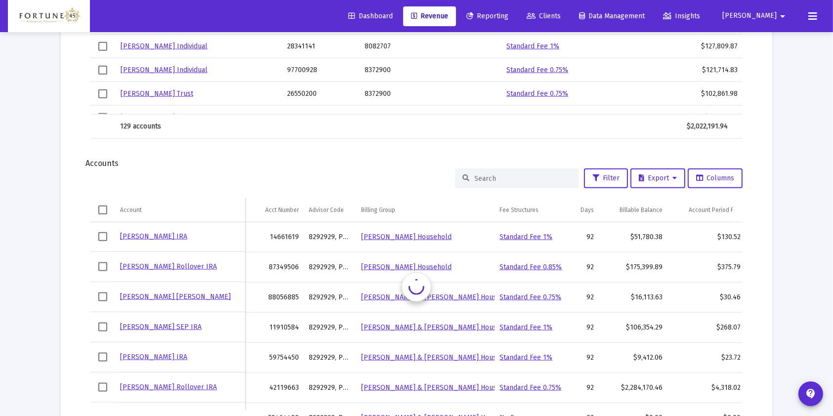
scroll to position [1181, 0]
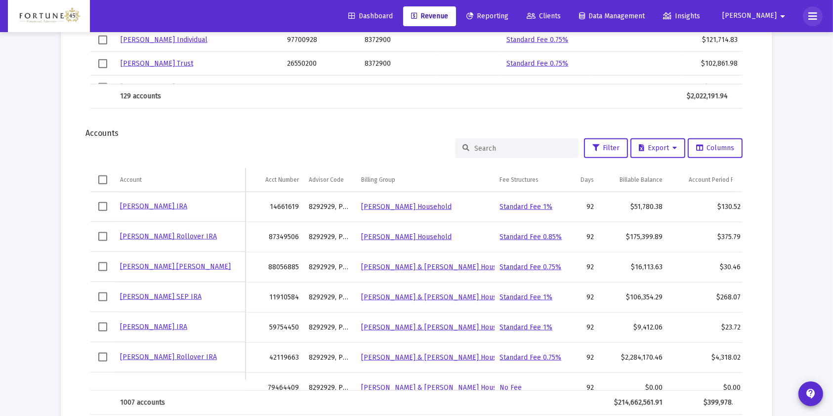
click at [812, 20] on icon at bounding box center [813, 16] width 9 height 12
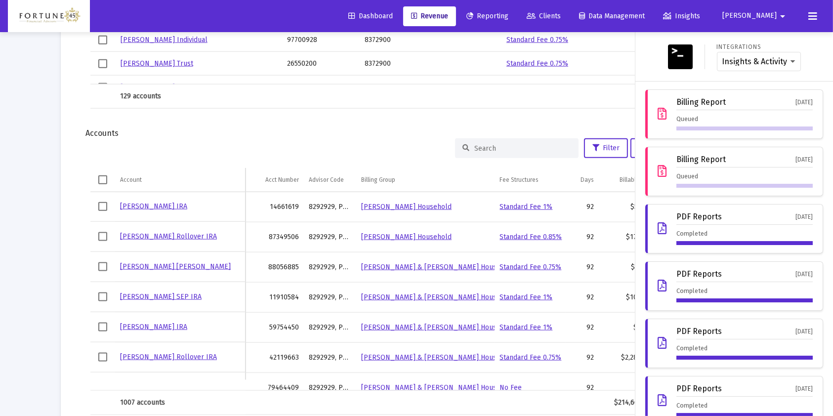
click at [720, 112] on div "Billing Report [DATE] Queued" at bounding box center [745, 114] width 136 height 33
click at [732, 162] on div "Billing Report [DATE]" at bounding box center [745, 161] width 136 height 12
click at [818, 14] on button at bounding box center [813, 16] width 20 height 20
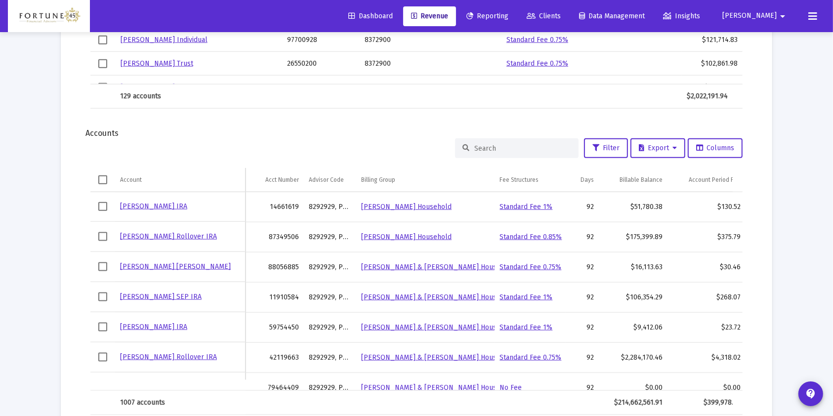
click at [525, 147] on input at bounding box center [523, 148] width 97 height 8
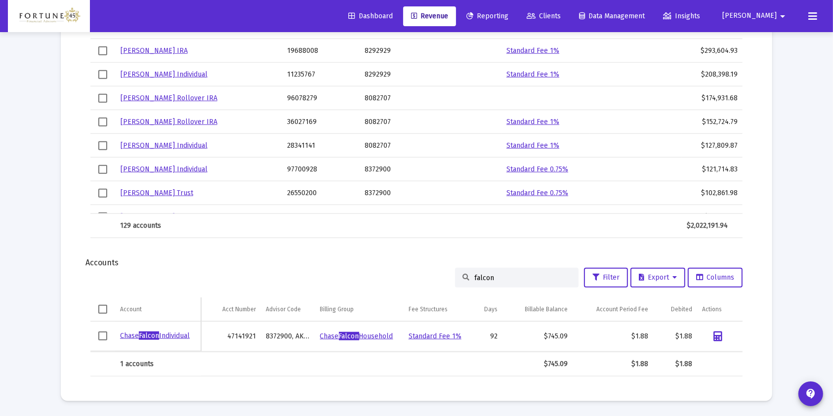
scroll to position [1051, 0]
click at [820, 12] on button at bounding box center [813, 16] width 20 height 20
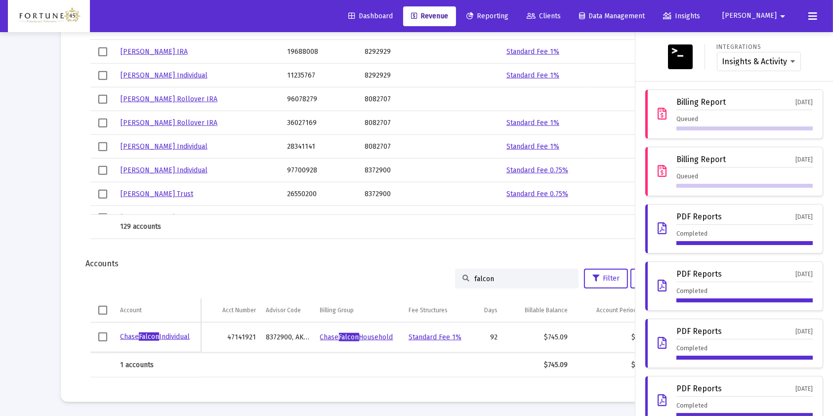
click at [820, 12] on button at bounding box center [813, 16] width 20 height 20
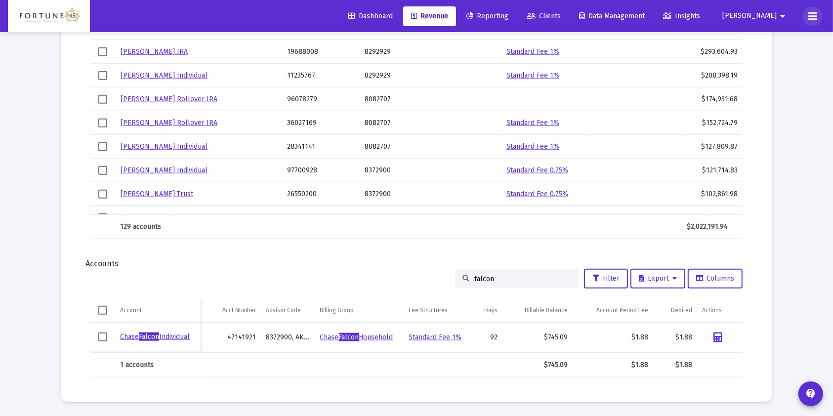
click at [815, 13] on icon at bounding box center [813, 16] width 9 height 12
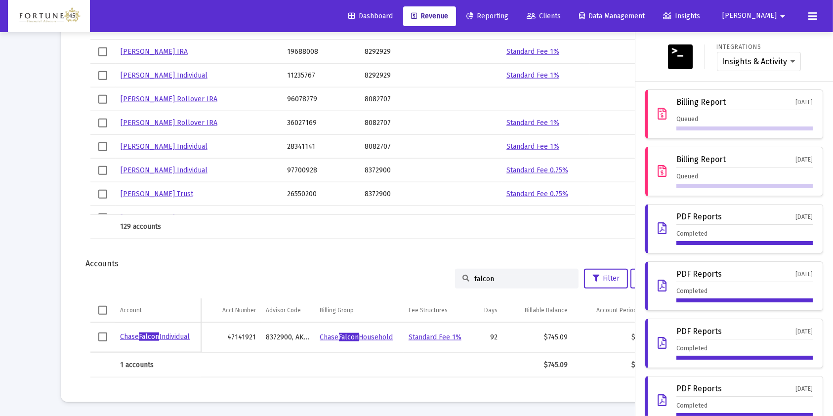
click at [820, 19] on button at bounding box center [813, 16] width 20 height 20
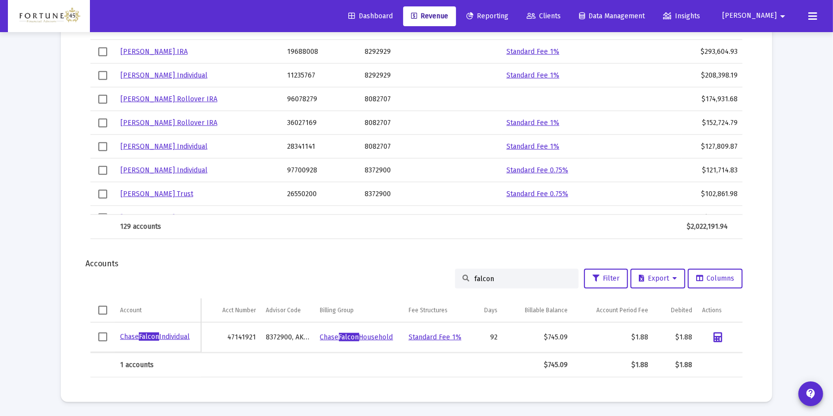
click at [819, 16] on button at bounding box center [813, 16] width 20 height 20
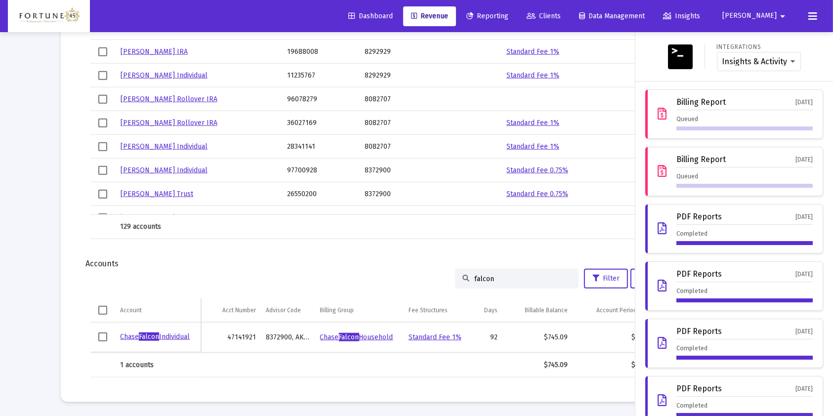
click at [819, 16] on button at bounding box center [813, 16] width 20 height 20
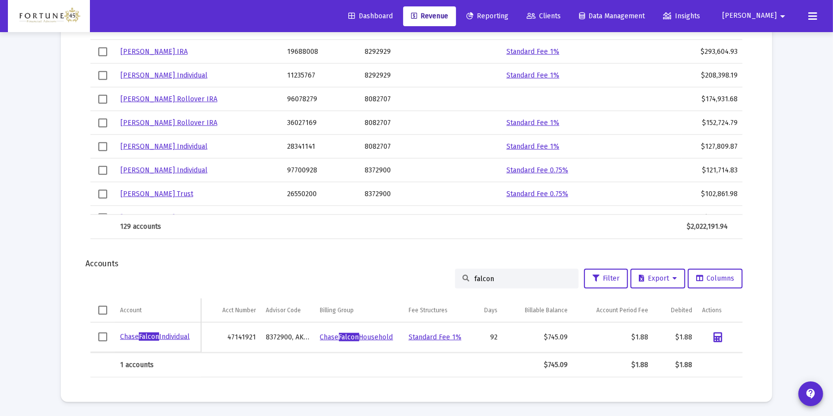
click at [496, 278] on input "falcon" at bounding box center [523, 279] width 97 height 8
paste input "24637137"
click at [490, 281] on input "24637137" at bounding box center [523, 279] width 97 height 8
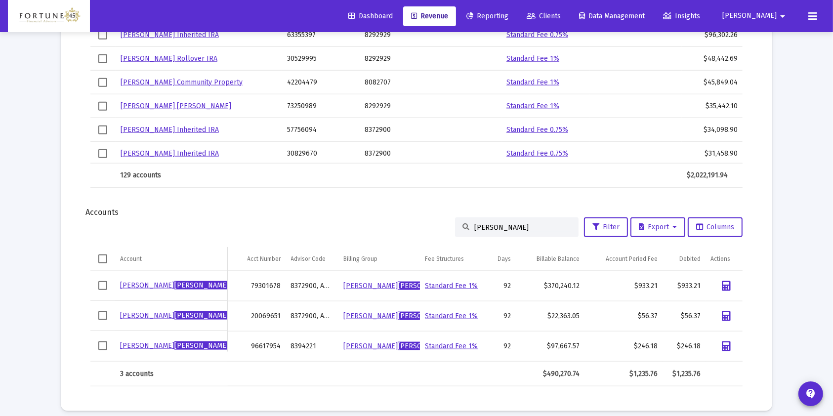
scroll to position [1117, 0]
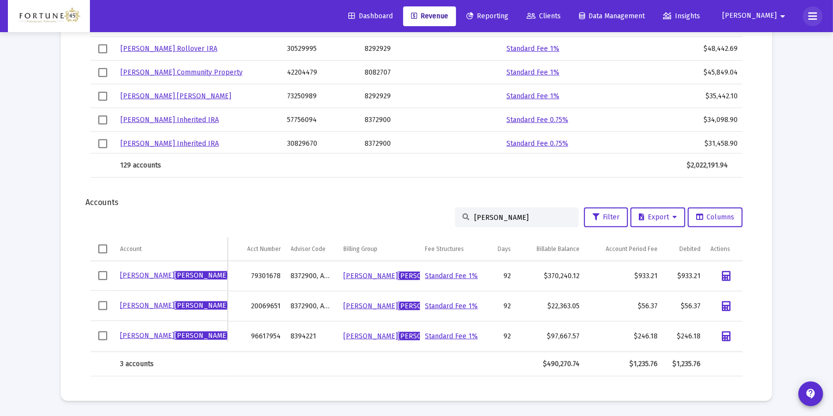
click at [814, 12] on icon at bounding box center [813, 16] width 9 height 12
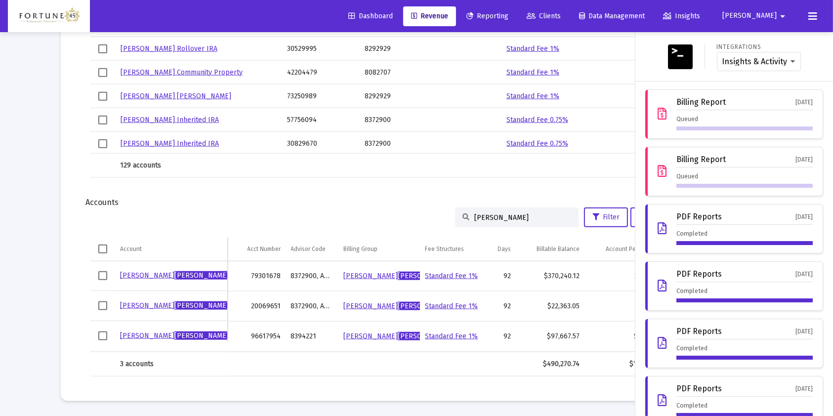
click at [814, 12] on icon at bounding box center [813, 16] width 9 height 12
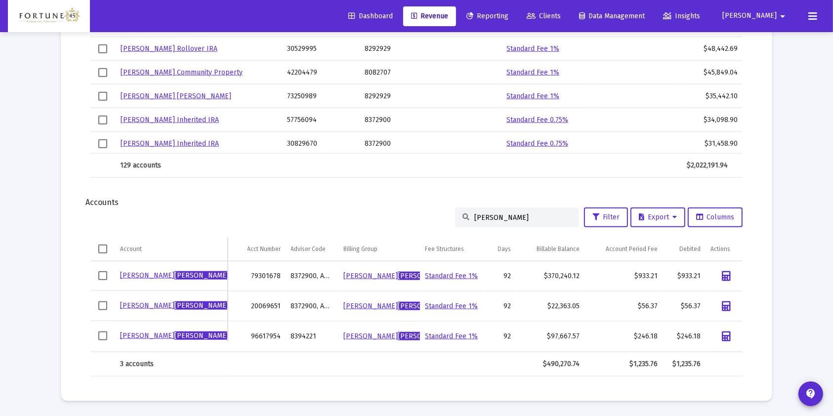
click at [479, 214] on input "[PERSON_NAME]" at bounding box center [523, 218] width 97 height 8
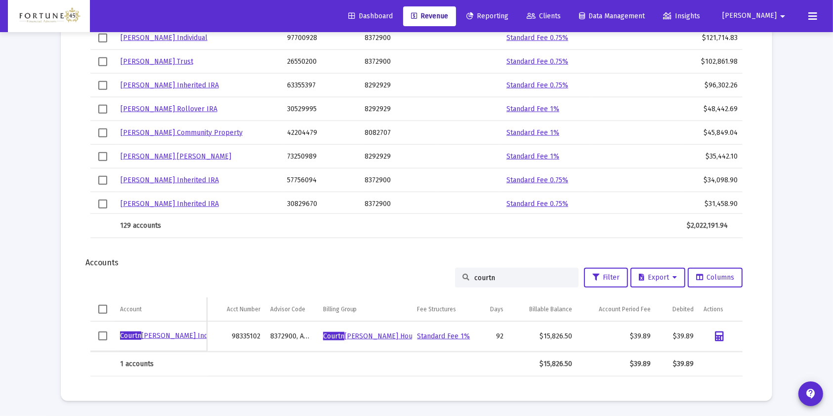
scroll to position [1051, 0]
click at [483, 273] on div "courtn" at bounding box center [517, 279] width 124 height 20
click at [483, 276] on input "courtn" at bounding box center [523, 279] width 97 height 8
paste input "87159306"
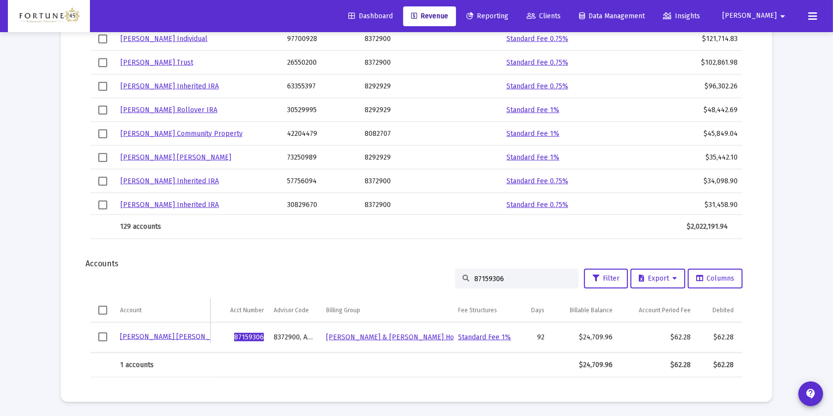
click at [492, 273] on div "87159306" at bounding box center [517, 279] width 124 height 20
click at [500, 280] on input "87159306" at bounding box center [523, 279] width 97 height 8
paste input "947404"
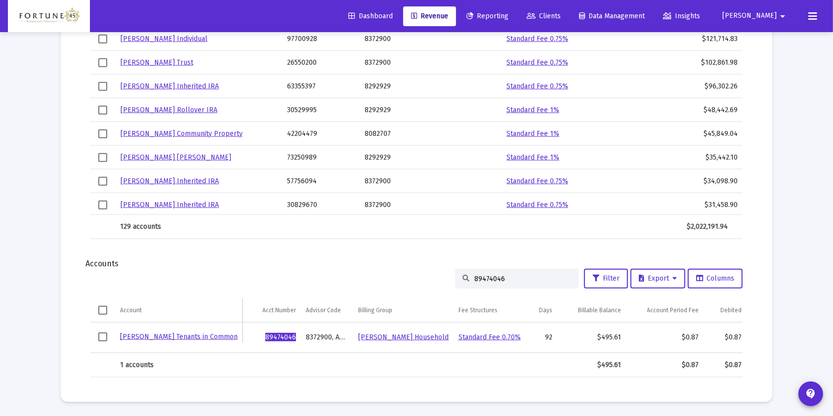
click at [809, 13] on icon at bounding box center [813, 16] width 9 height 12
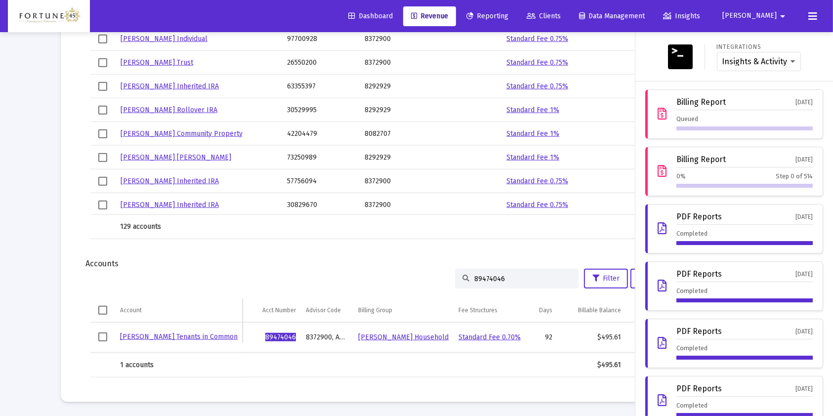
click at [811, 12] on icon at bounding box center [813, 16] width 9 height 12
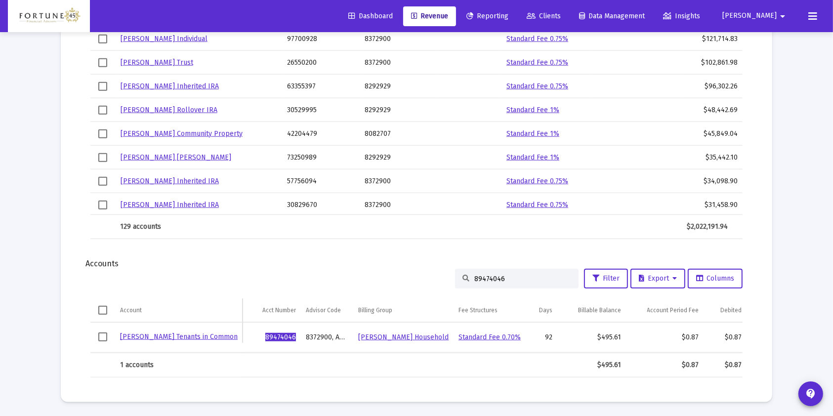
click at [489, 273] on div "89474046" at bounding box center [517, 279] width 124 height 20
click at [490, 276] on input "89474046" at bounding box center [523, 279] width 97 height 8
paste input
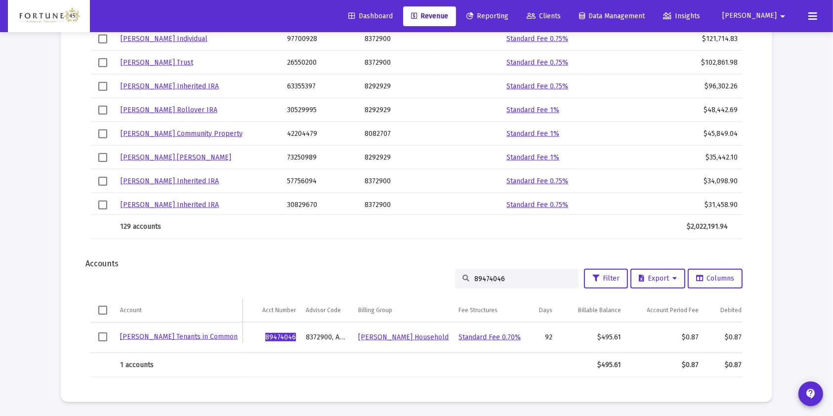
type input "8947446"
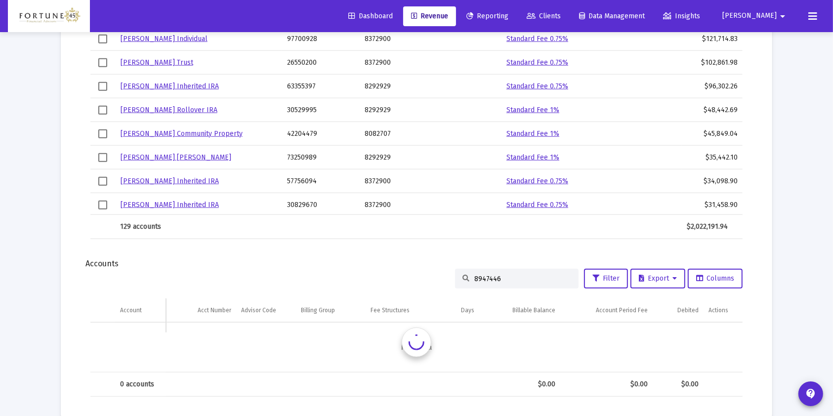
click at [497, 278] on input "8947446" at bounding box center [523, 279] width 97 height 8
paste input
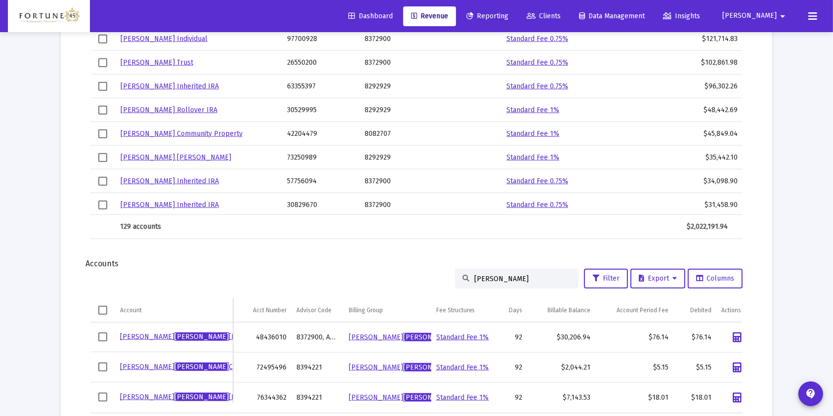
click at [479, 278] on input "[PERSON_NAME]" at bounding box center [523, 279] width 97 height 8
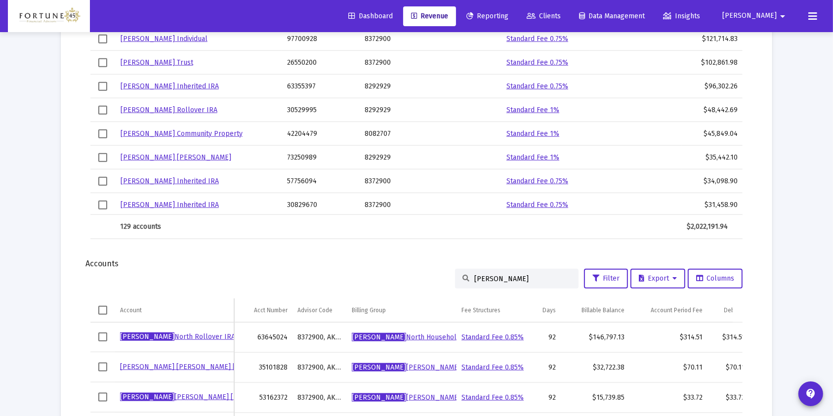
type input "[PERSON_NAME]"
click at [811, 12] on icon at bounding box center [813, 16] width 9 height 12
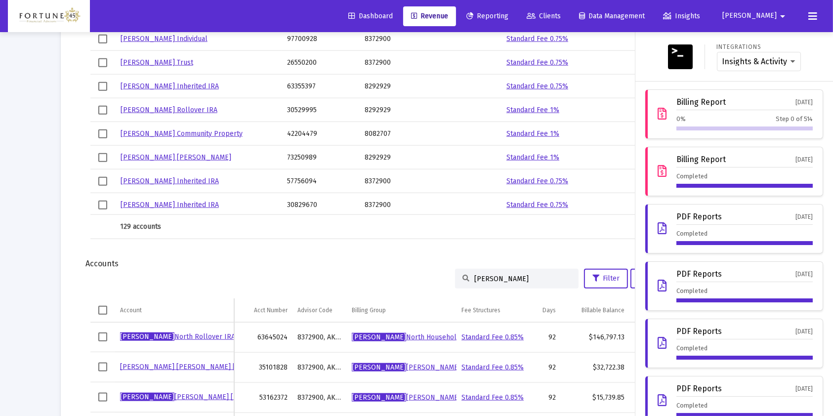
click at [776, 168] on div "Billing Report [DATE] Completed" at bounding box center [745, 171] width 136 height 33
click at [448, 15] on span "Revenue" at bounding box center [429, 16] width 37 height 8
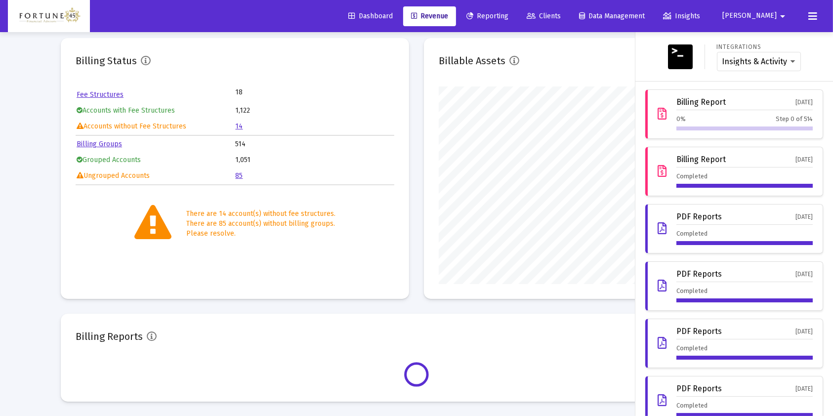
scroll to position [198, 318]
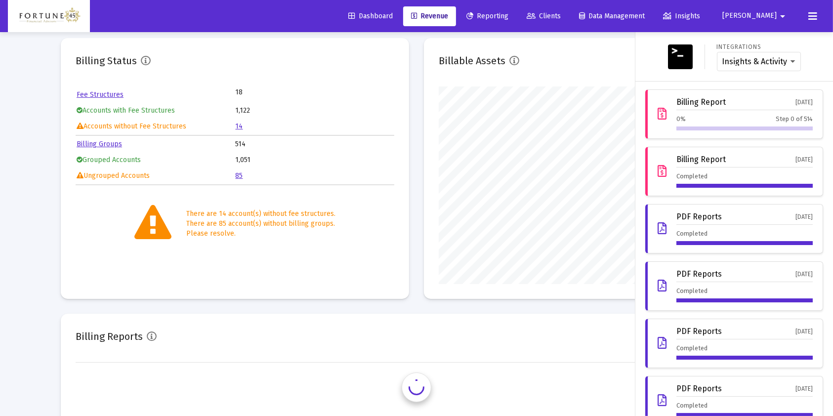
click at [18, 205] on div at bounding box center [416, 208] width 833 height 416
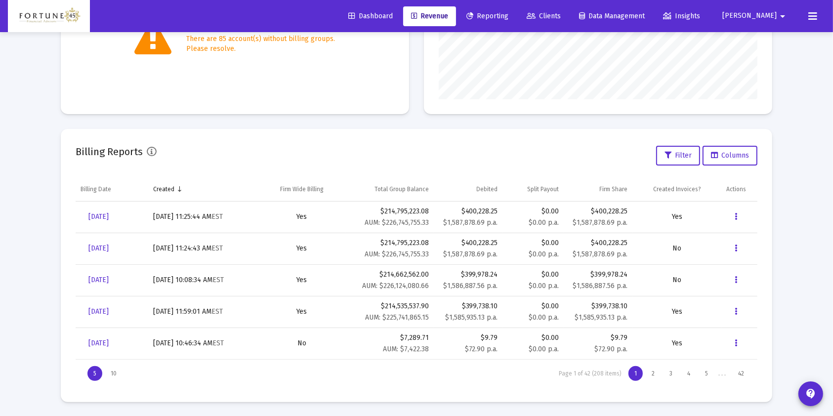
scroll to position [241, 0]
click at [109, 216] on span "[DATE]" at bounding box center [98, 216] width 20 height 8
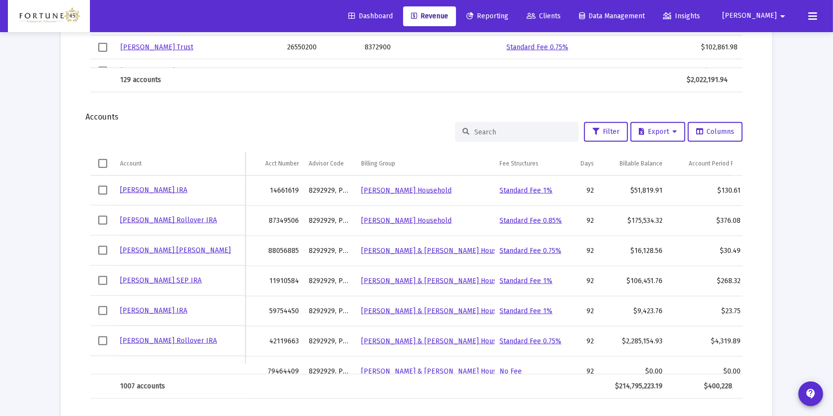
scroll to position [1218, 0]
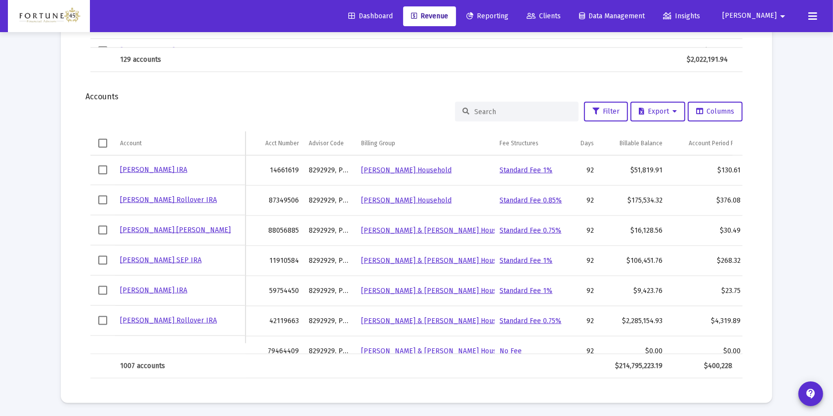
click at [499, 113] on input at bounding box center [523, 112] width 97 height 8
paste input "98528138"
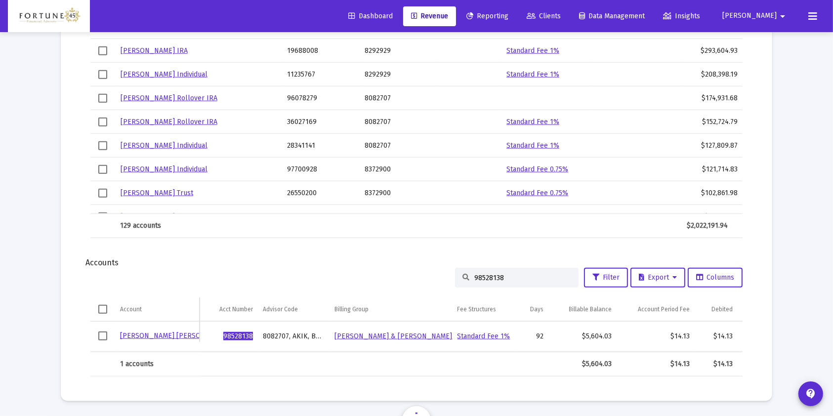
scroll to position [1061, 0]
click at [492, 274] on input "98528138" at bounding box center [523, 278] width 97 height 8
paste input "37671151"
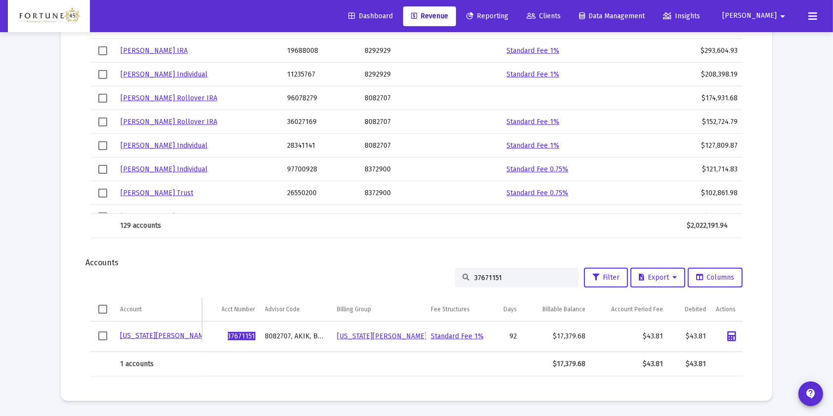
click at [482, 273] on div "37671151" at bounding box center [517, 278] width 124 height 20
click at [480, 274] on input "37671151" at bounding box center [523, 278] width 97 height 8
paste input "52073150"
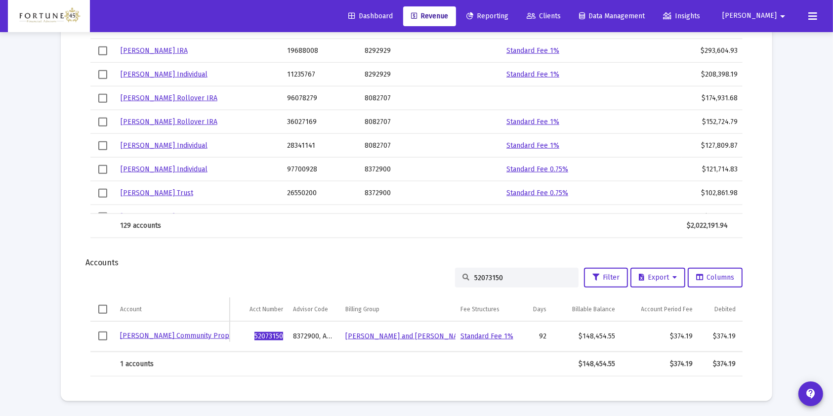
drag, startPoint x: 494, startPoint y: 261, endPoint x: 490, endPoint y: 265, distance: 6.0
click at [494, 268] on div "52073150" at bounding box center [517, 278] width 124 height 20
click at [489, 274] on input "52073150" at bounding box center [523, 278] width 97 height 8
paste input "66924134"
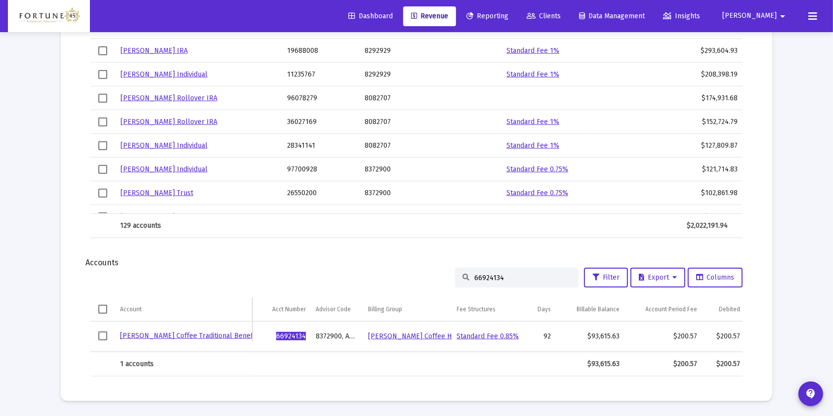
click at [485, 274] on input "66924134" at bounding box center [523, 278] width 97 height 8
paste input "47141921"
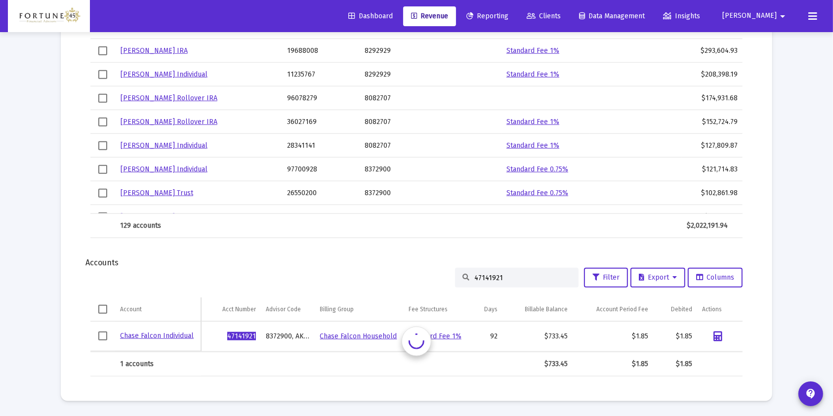
scroll to position [1051, 0]
click at [520, 280] on input "47141921" at bounding box center [523, 279] width 97 height 8
paste input "24637137"
click at [486, 280] on input "24637137" at bounding box center [523, 279] width 97 height 8
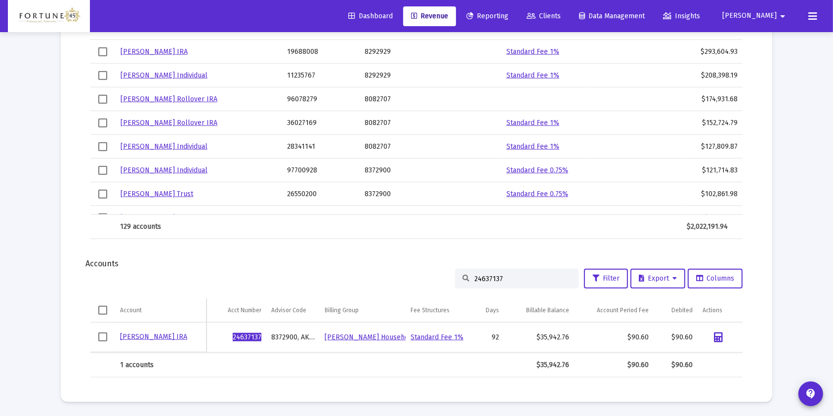
click at [486, 280] on input "24637137" at bounding box center [523, 279] width 97 height 8
paste input "0069651"
click at [480, 278] on input "20069651" at bounding box center [523, 279] width 97 height 8
paste input "98335102"
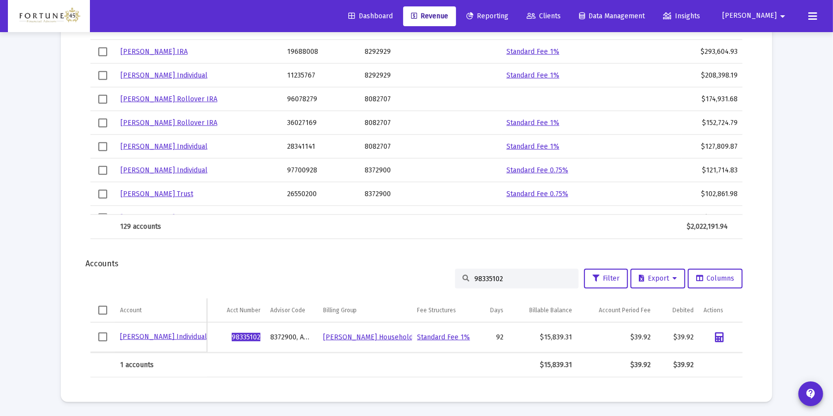
click at [494, 275] on input "98335102" at bounding box center [523, 279] width 97 height 8
click at [493, 275] on input "98335102" at bounding box center [523, 279] width 97 height 8
paste input "87159306"
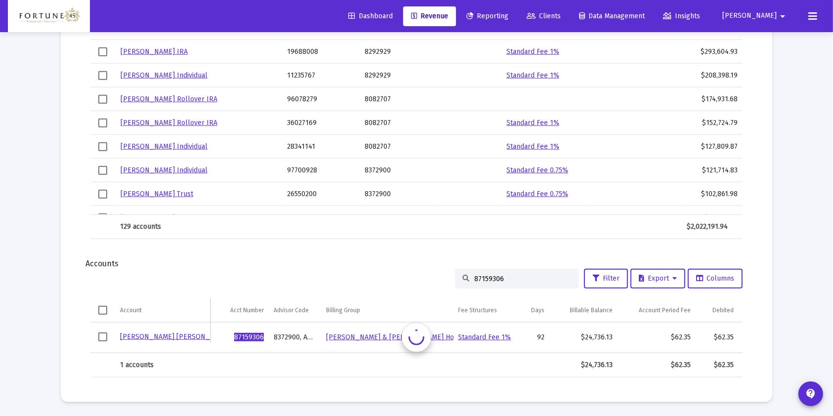
scroll to position [1061, 0]
click at [506, 274] on input "87159306" at bounding box center [523, 278] width 97 height 8
paste input "947404"
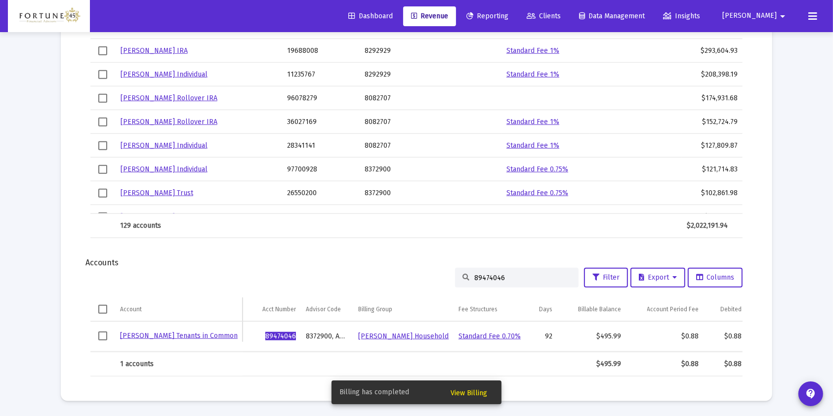
click at [518, 274] on input "89474046" at bounding box center [523, 278] width 97 height 8
paste input "48436010"
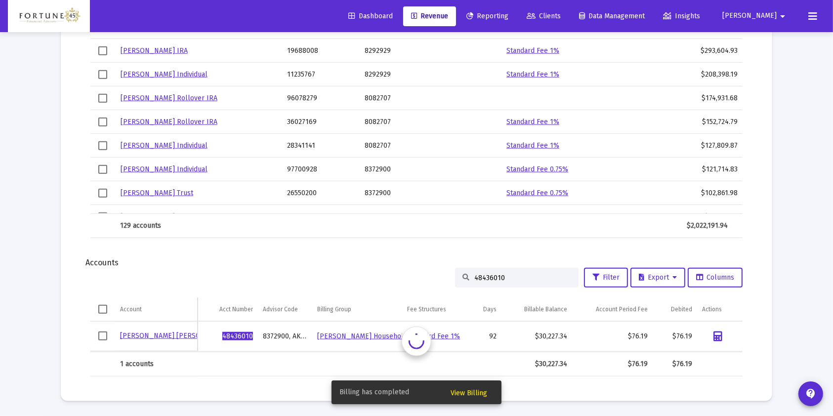
scroll to position [1051, 0]
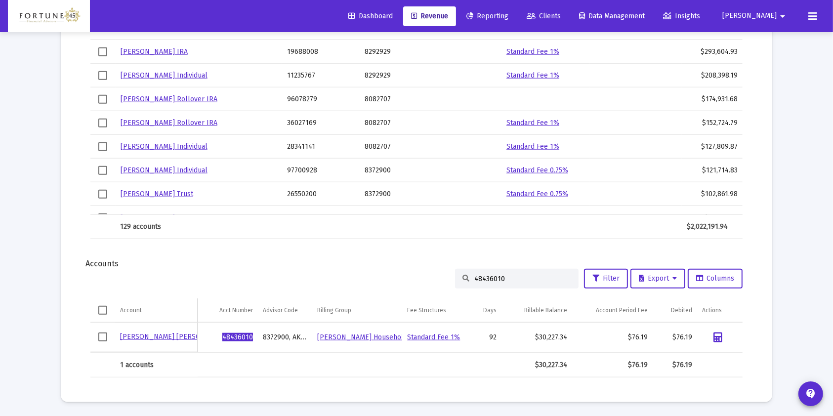
click at [545, 273] on div "48436010" at bounding box center [517, 279] width 124 height 20
click at [517, 276] on input "48436010" at bounding box center [523, 279] width 97 height 8
paste input "63645024"
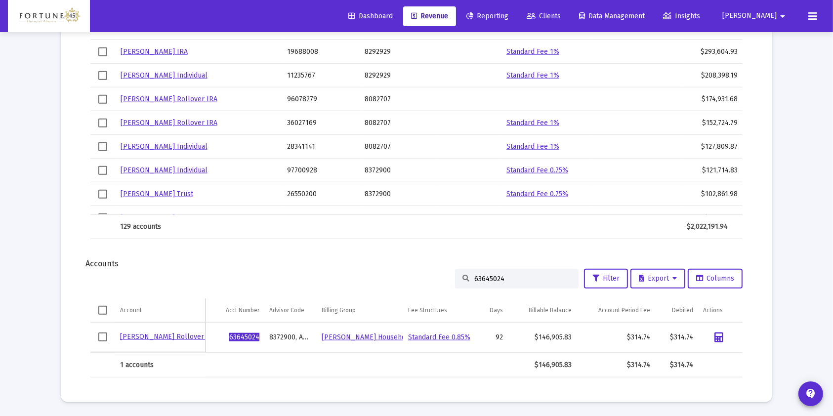
click at [481, 276] on input "63645024" at bounding box center [523, 279] width 97 height 8
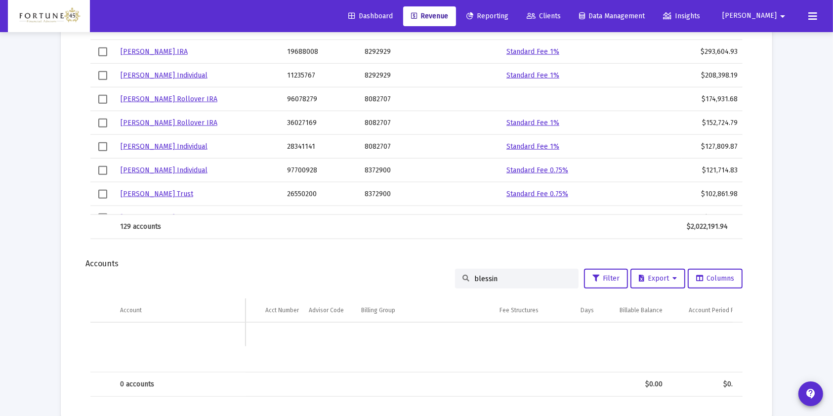
type input "blessing"
click at [493, 278] on input "blessing" at bounding box center [523, 279] width 97 height 8
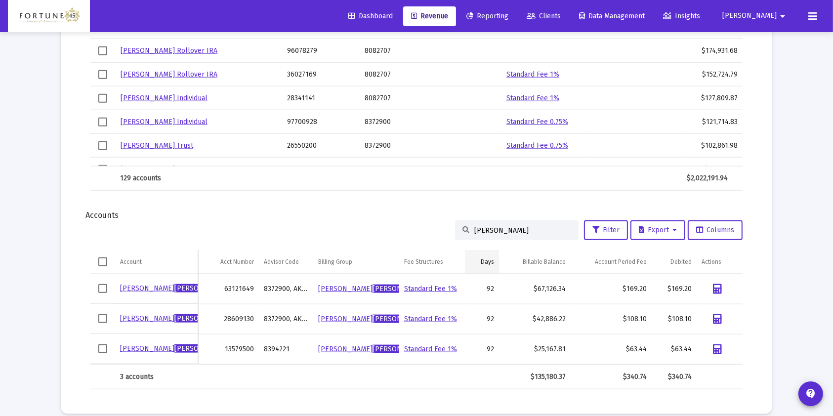
scroll to position [1111, 0]
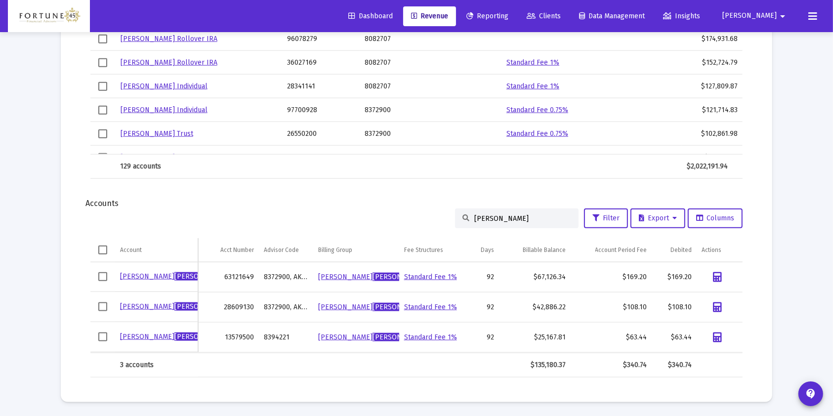
click at [480, 217] on input "[PERSON_NAME]" at bounding box center [523, 219] width 97 height 8
paste input "13579500"
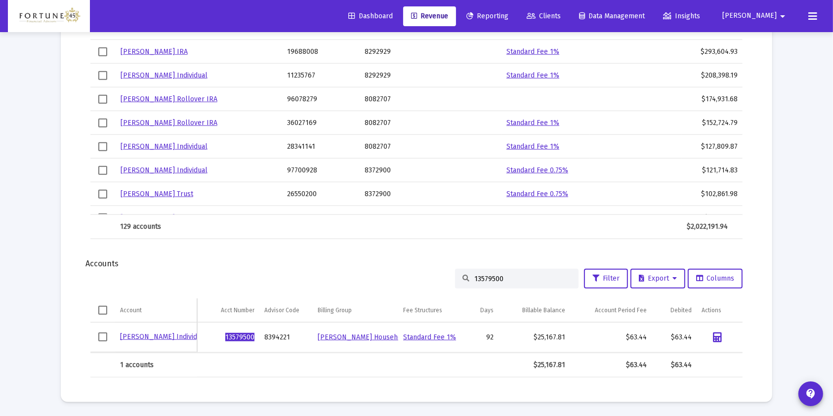
click at [513, 279] on input "13579500" at bounding box center [523, 279] width 97 height 8
paste input "24628317"
click at [511, 273] on div "24628317" at bounding box center [517, 279] width 124 height 20
click at [512, 273] on div "24628317" at bounding box center [517, 279] width 124 height 20
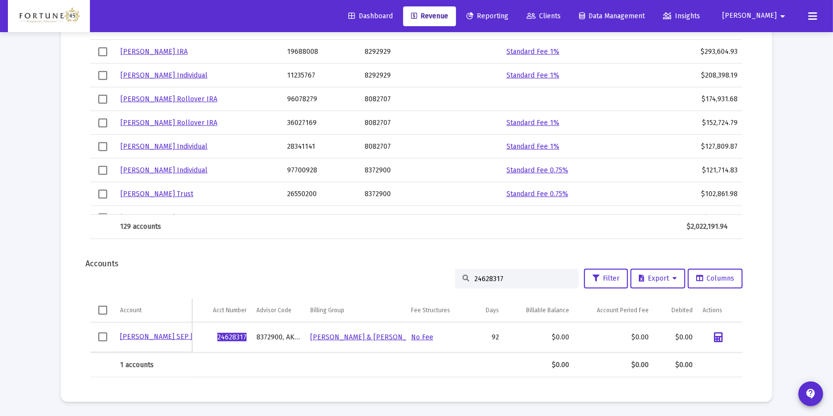
click at [519, 278] on input "24628317" at bounding box center [523, 279] width 97 height 8
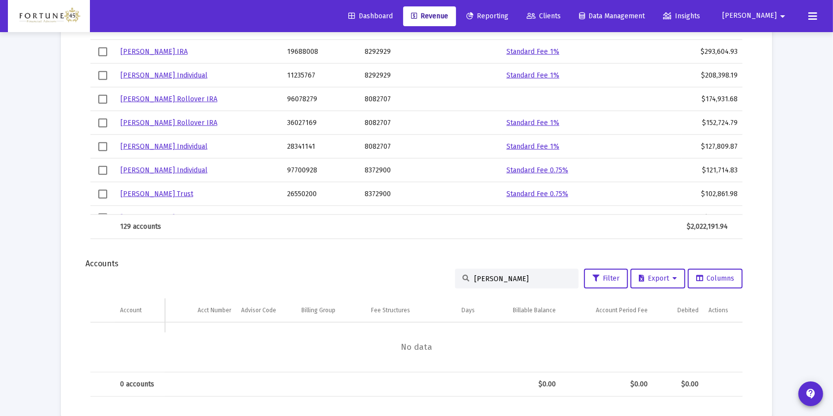
click at [488, 279] on input "[PERSON_NAME]" at bounding box center [523, 279] width 97 height 8
paste input "95313863"
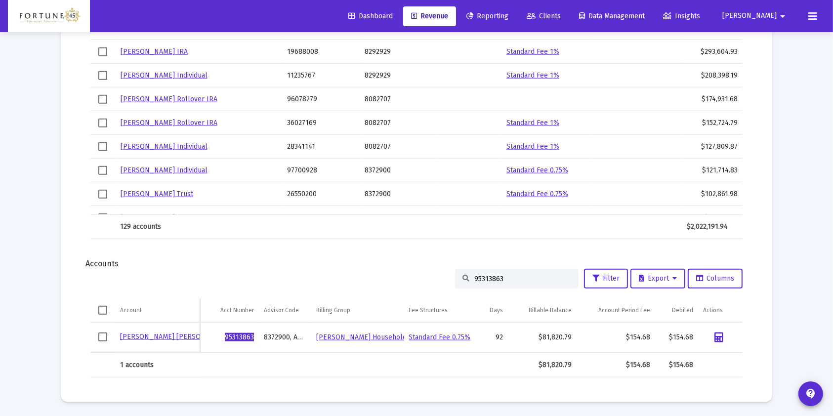
click at [488, 279] on input "95313863" at bounding box center [523, 279] width 97 height 8
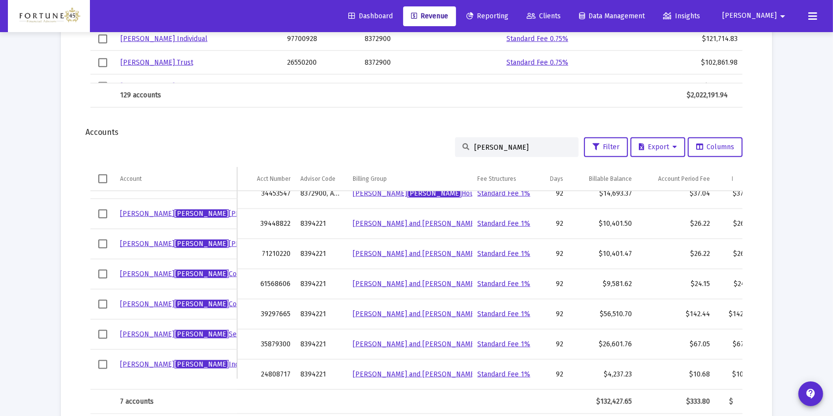
scroll to position [1219, 0]
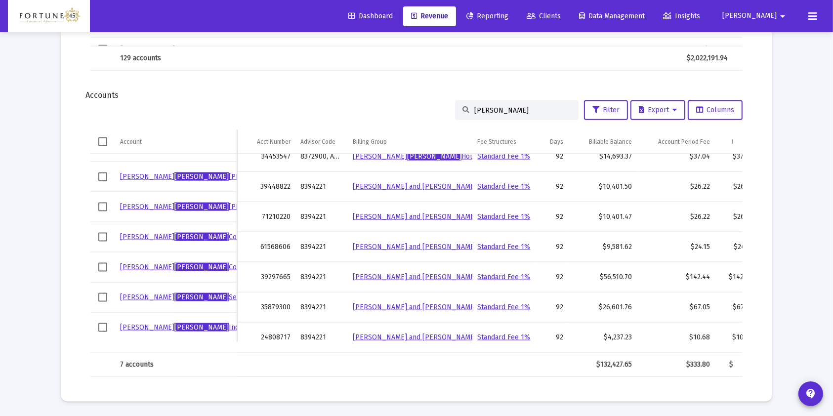
click at [483, 109] on input "[PERSON_NAME]" at bounding box center [523, 110] width 97 height 8
paste input "40005740"
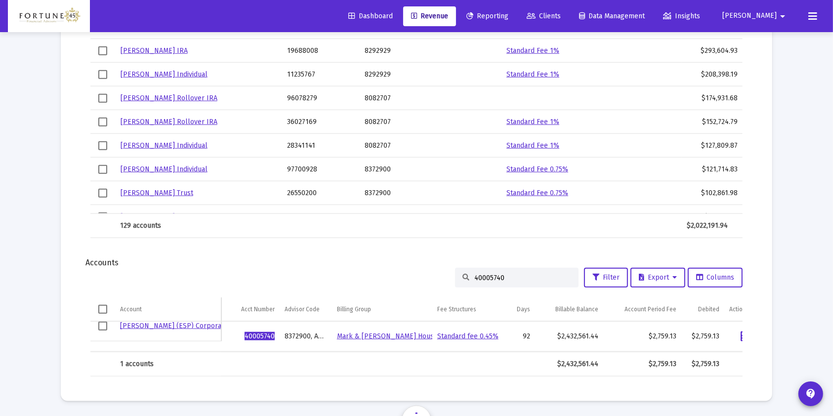
scroll to position [0, 0]
type input "40005740"
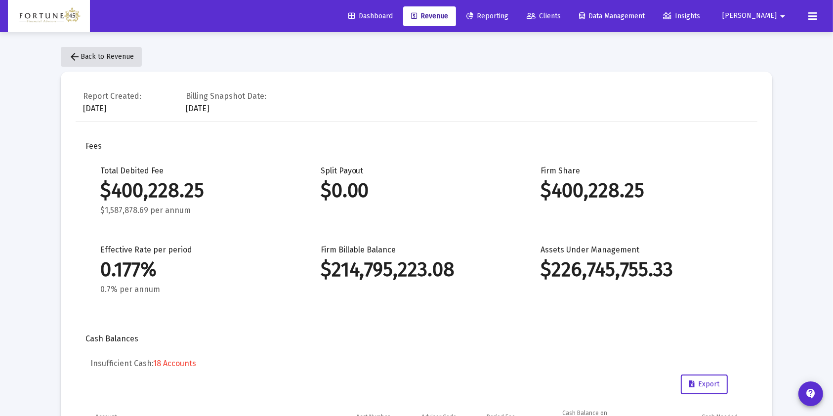
click at [107, 60] on span "arrow_back Back to Revenue" at bounding box center [101, 56] width 65 height 8
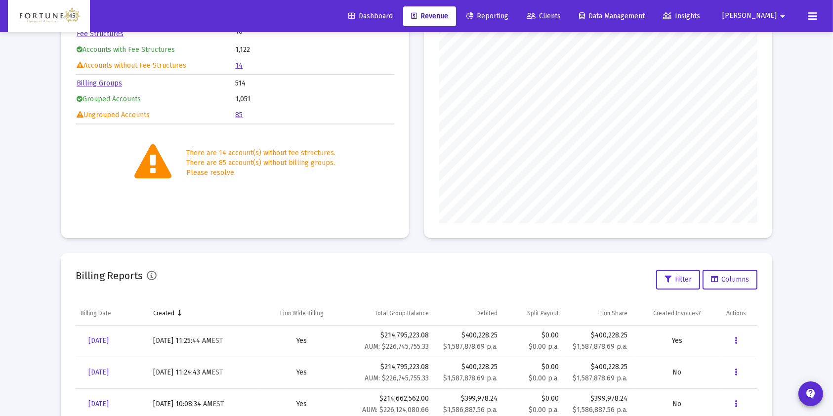
scroll to position [241, 0]
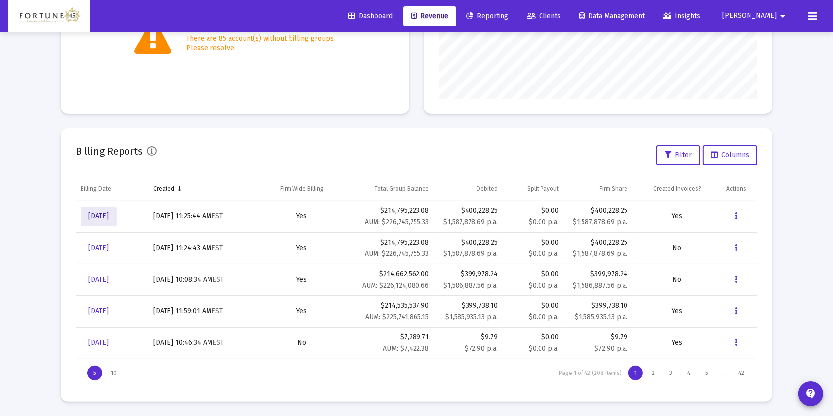
click at [109, 216] on span "[DATE]" at bounding box center [98, 216] width 20 height 8
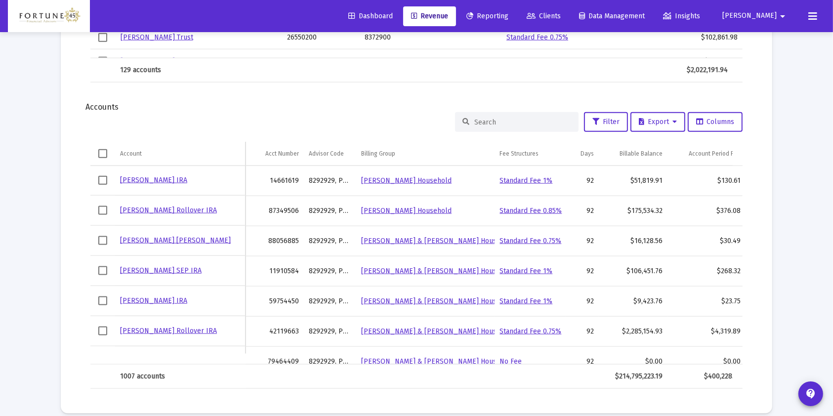
scroll to position [1219, 0]
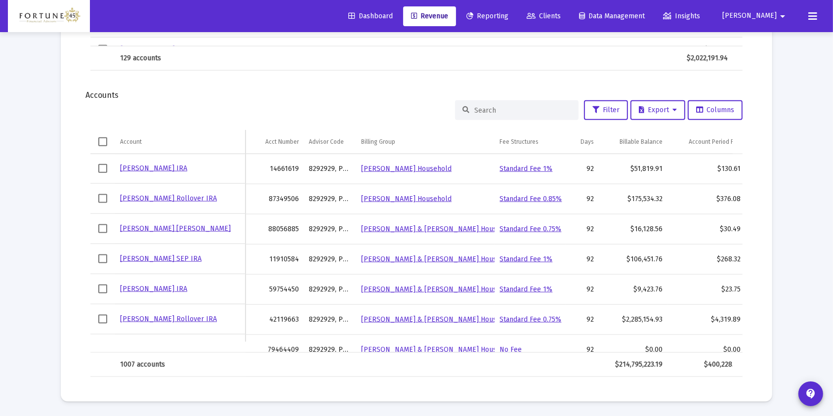
click at [514, 102] on div at bounding box center [517, 110] width 124 height 20
click at [514, 111] on input at bounding box center [523, 110] width 97 height 8
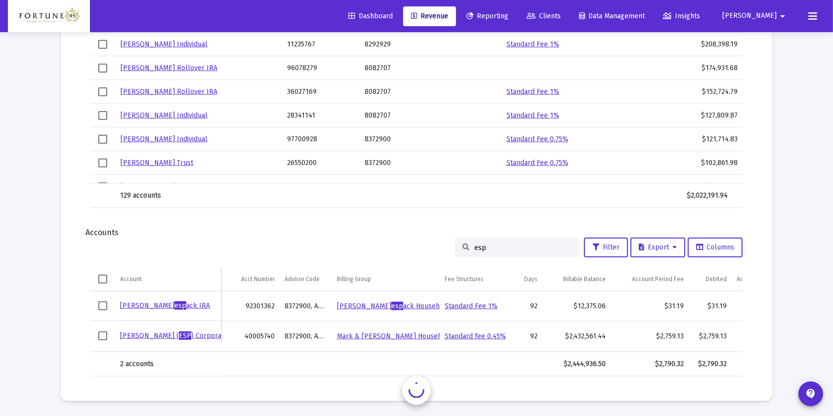
scroll to position [1091, 0]
click at [492, 244] on input "esp" at bounding box center [523, 248] width 97 height 8
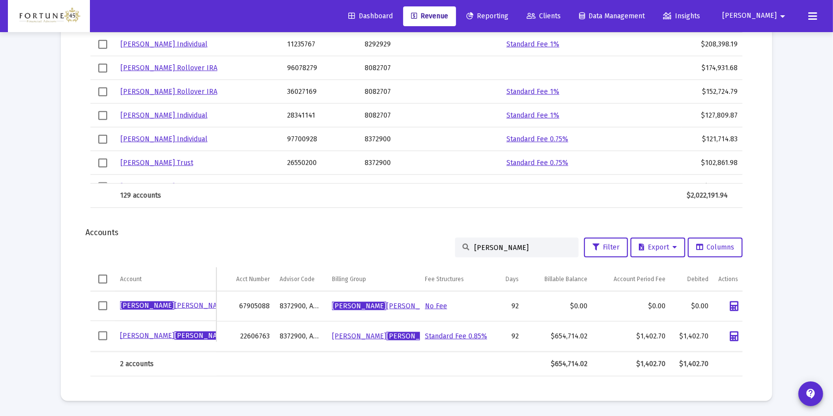
click at [482, 244] on input "[PERSON_NAME]" at bounding box center [523, 248] width 97 height 8
paste input "53361101"
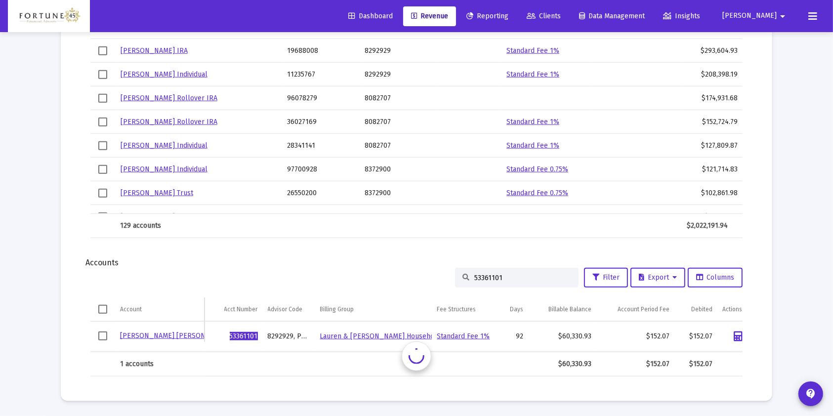
scroll to position [1061, 0]
click at [534, 274] on input "53361101" at bounding box center [523, 278] width 97 height 8
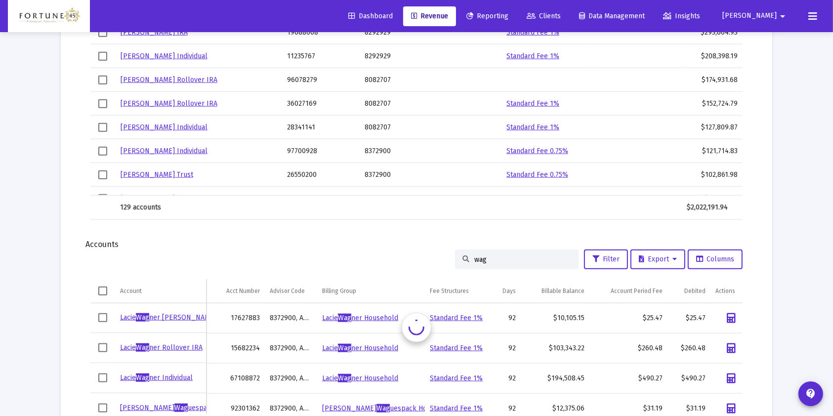
scroll to position [1151, 0]
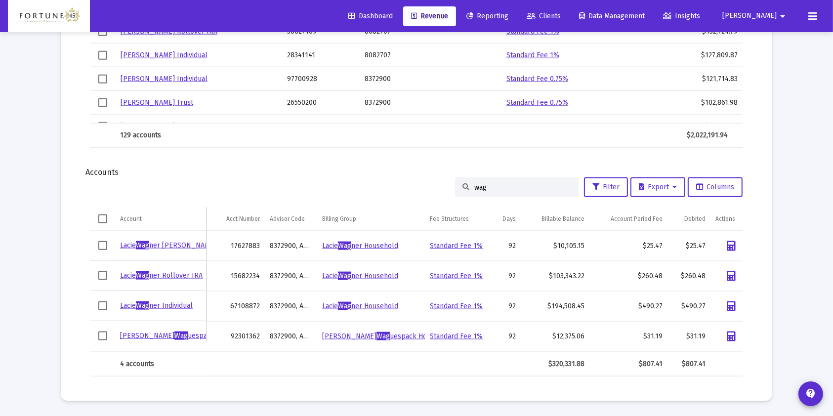
click at [519, 183] on input "wag" at bounding box center [523, 187] width 97 height 8
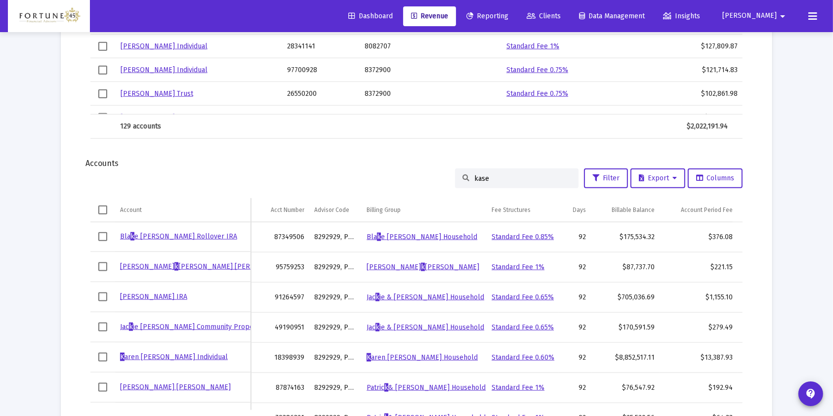
scroll to position [1219, 0]
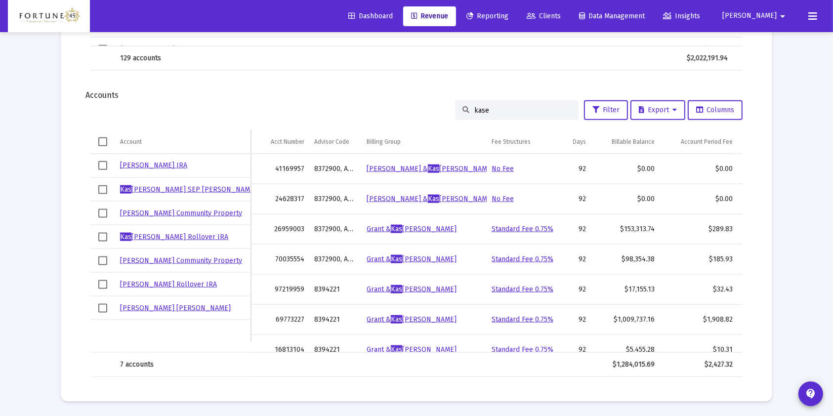
type input "[PERSON_NAME]"
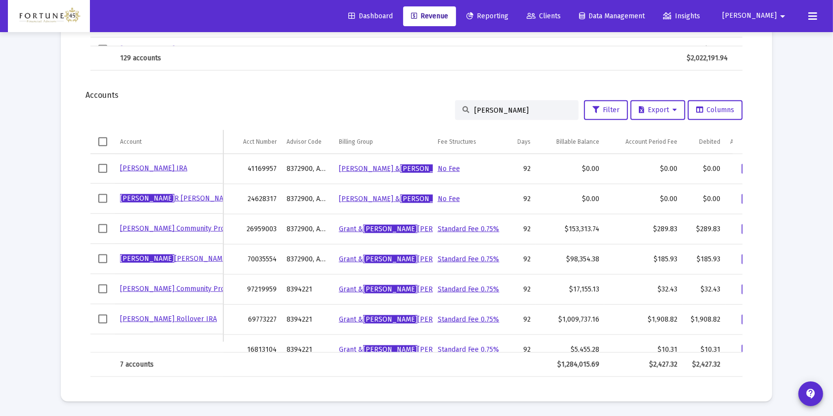
click at [483, 110] on input "[PERSON_NAME]" at bounding box center [523, 110] width 97 height 8
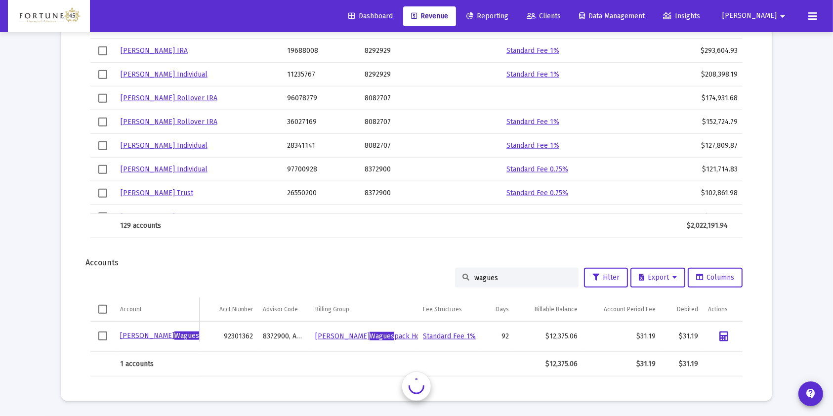
scroll to position [1061, 0]
click at [482, 274] on input "wagues" at bounding box center [523, 278] width 97 height 8
click at [483, 274] on input "wagues" at bounding box center [523, 278] width 97 height 8
paste input "28699110"
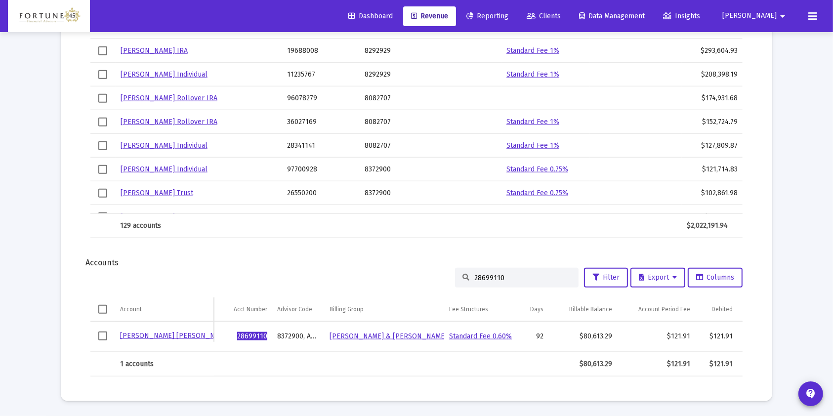
click at [535, 268] on div "28699110" at bounding box center [517, 278] width 124 height 20
click at [498, 274] on input "28699110" at bounding box center [523, 278] width 97 height 8
paste input "16603907"
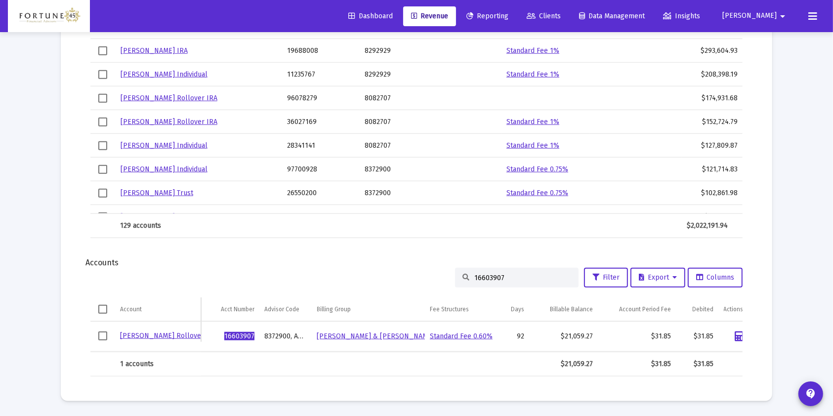
click at [486, 274] on input "16603907" at bounding box center [523, 278] width 97 height 8
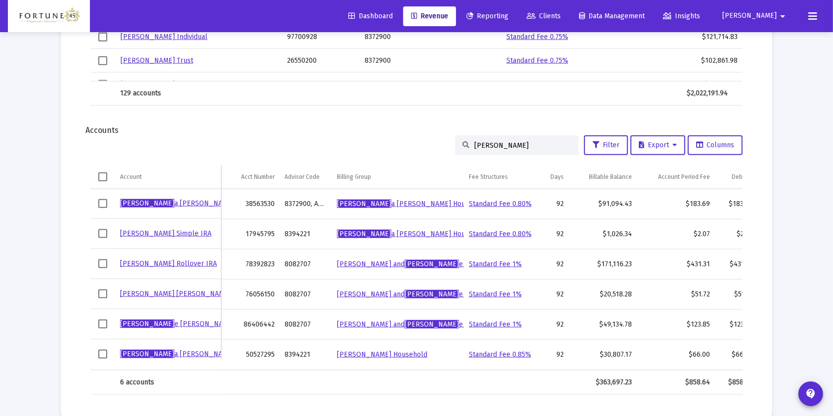
scroll to position [1193, 0]
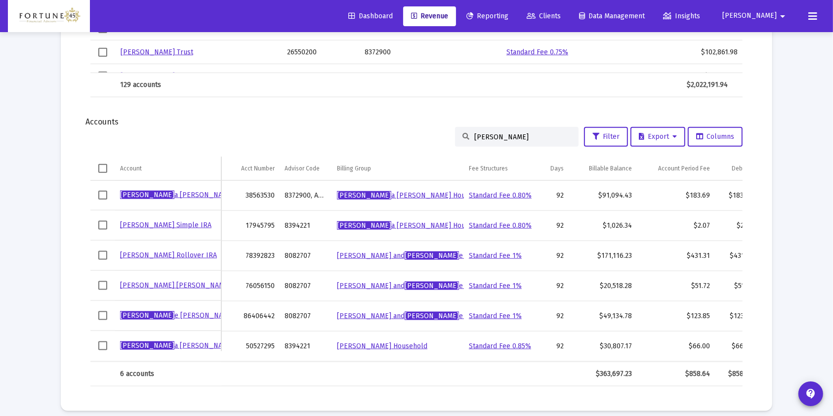
click at [482, 133] on input "[PERSON_NAME]" at bounding box center [523, 137] width 97 height 8
paste input "39918238"
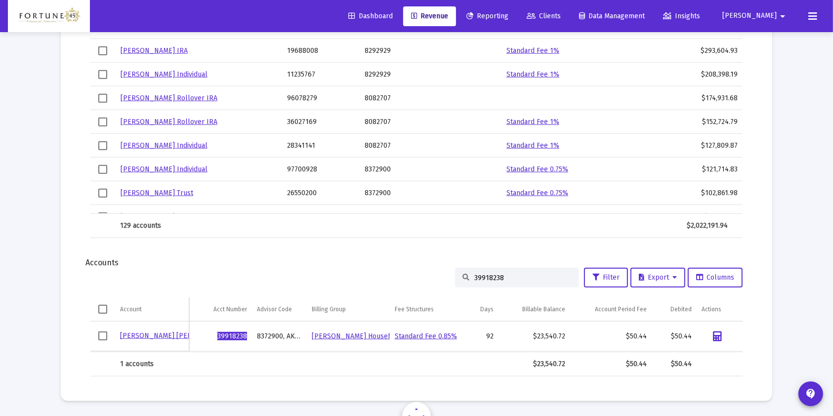
scroll to position [1051, 0]
click at [498, 279] on input "39918238" at bounding box center [523, 279] width 97 height 8
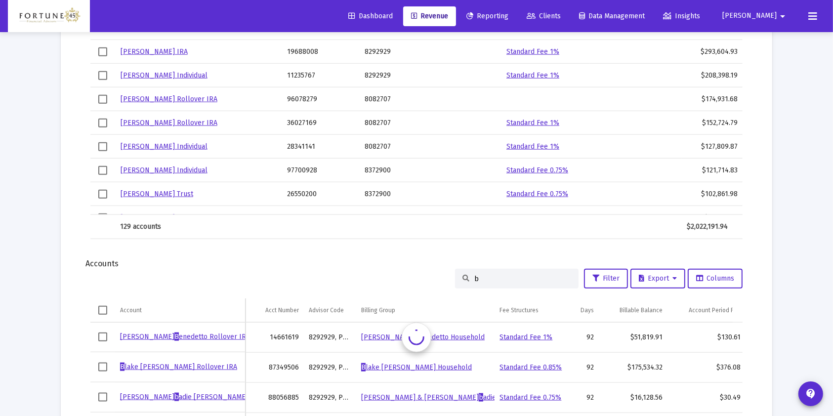
scroll to position [1193, 0]
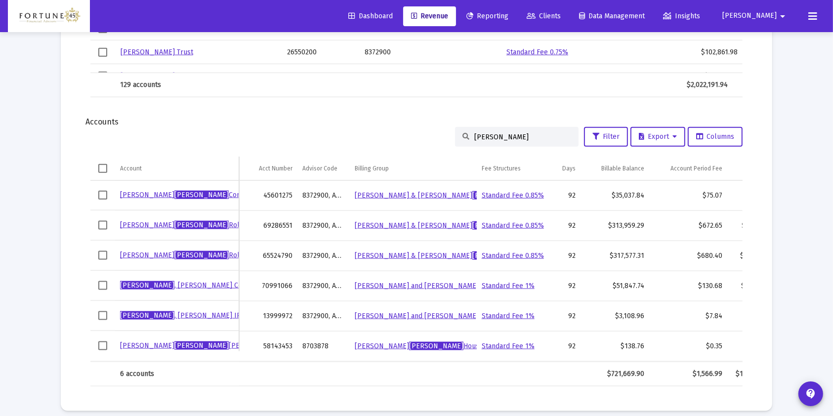
click at [475, 138] on input "[PERSON_NAME]" at bounding box center [523, 137] width 97 height 8
paste input "45601275"
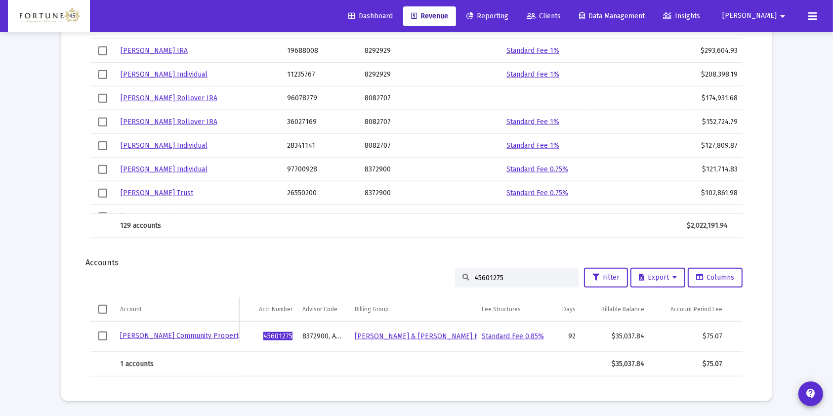
click at [502, 274] on input "45601275" at bounding box center [523, 278] width 97 height 8
paste input "36865749"
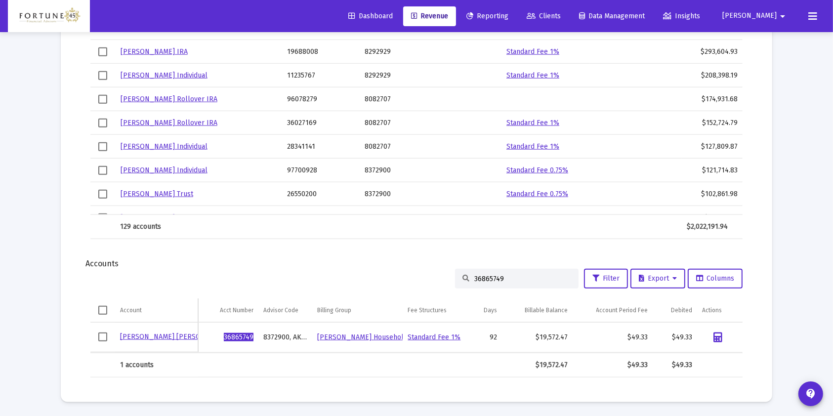
type input "36865749"
